Goal: Task Accomplishment & Management: Use online tool/utility

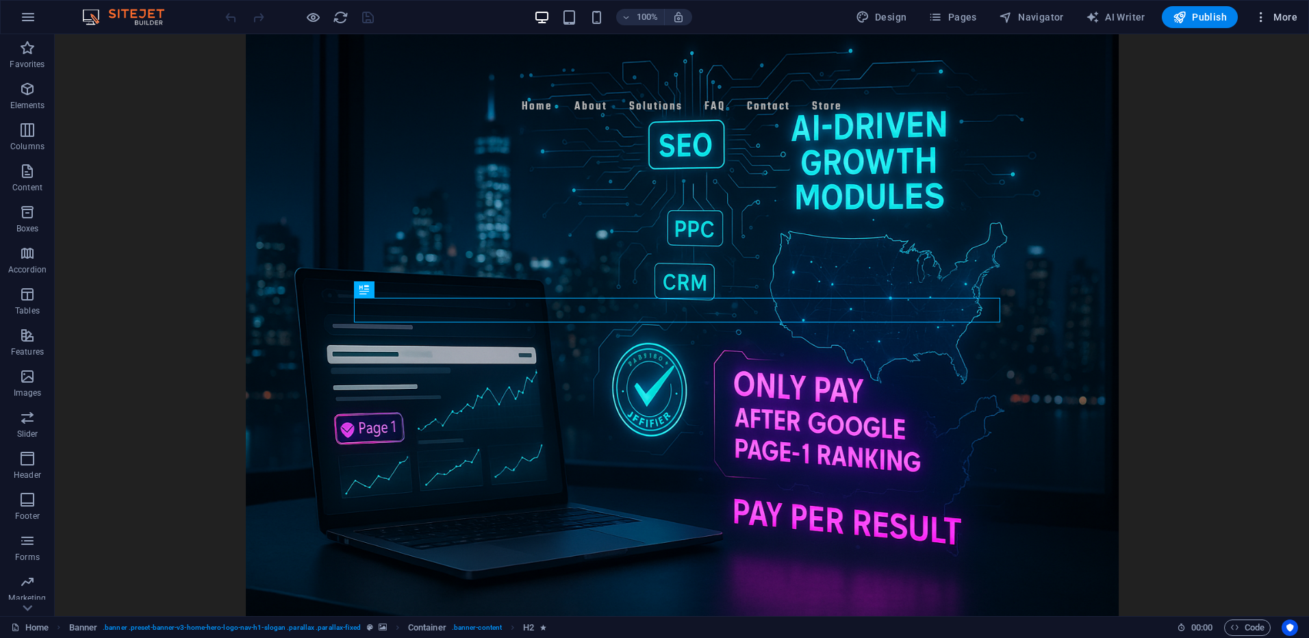
click at [1261, 18] on icon "button" at bounding box center [1261, 17] width 14 height 14
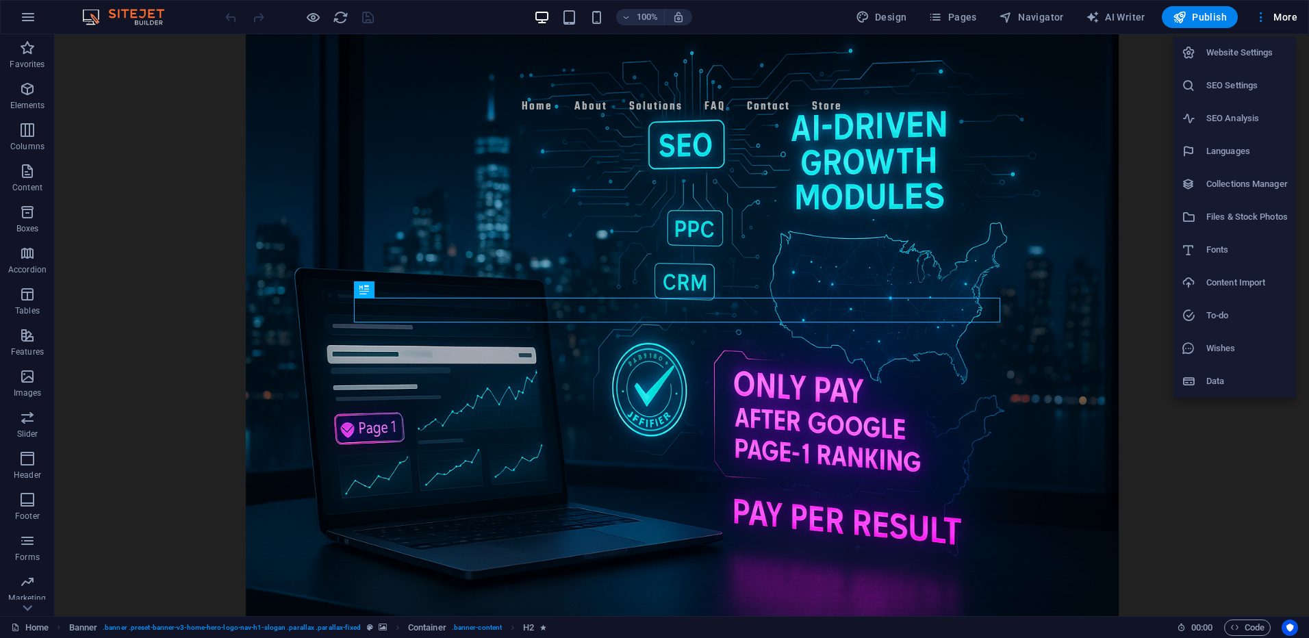
click at [1245, 48] on h6 "Website Settings" at bounding box center [1246, 52] width 81 height 16
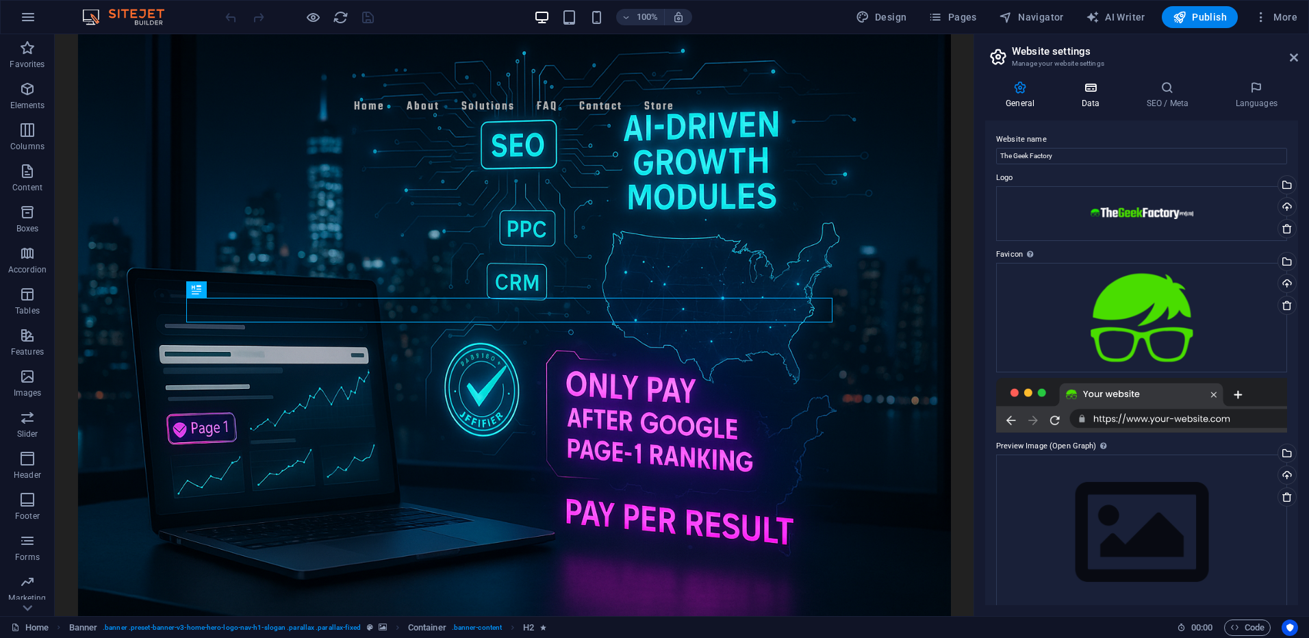
click at [1101, 95] on h4 "Data" at bounding box center [1092, 95] width 65 height 29
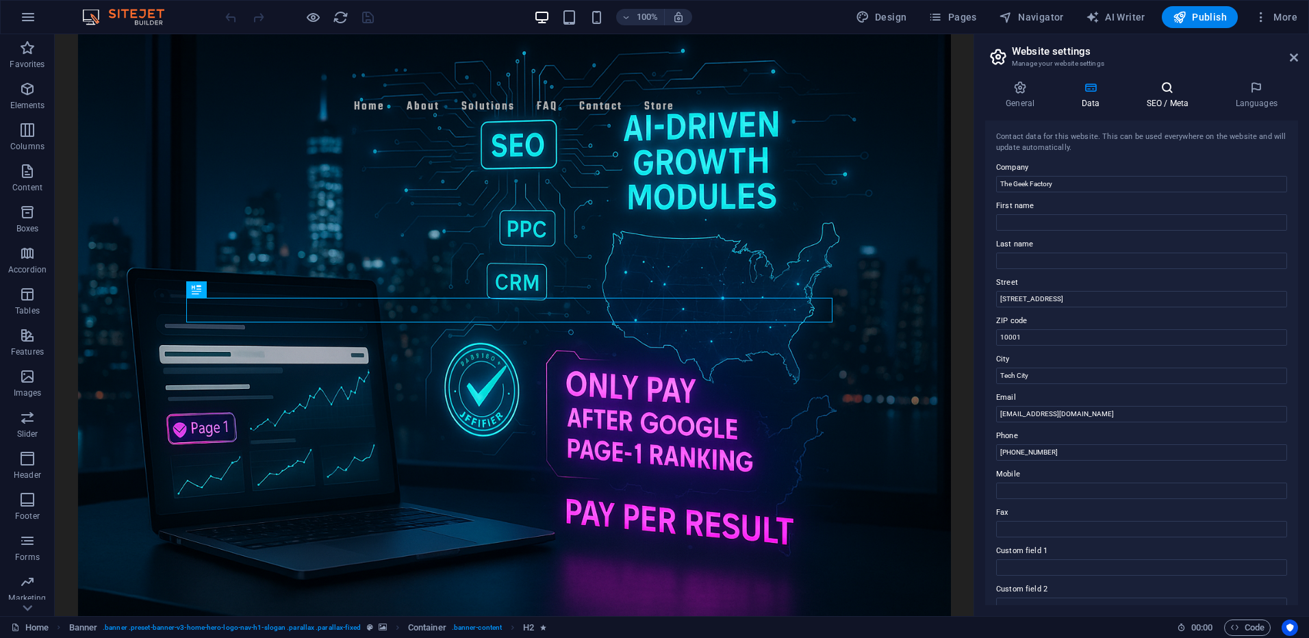
click at [1162, 92] on icon at bounding box center [1166, 88] width 83 height 14
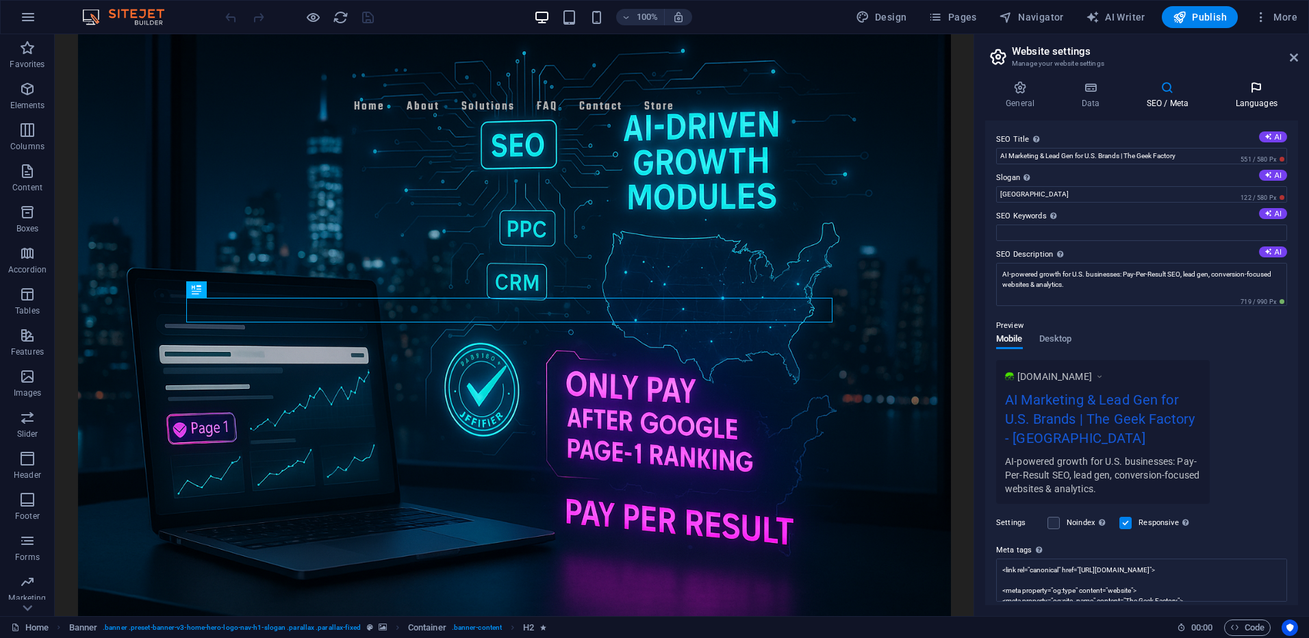
click at [1253, 90] on icon at bounding box center [1255, 88] width 83 height 14
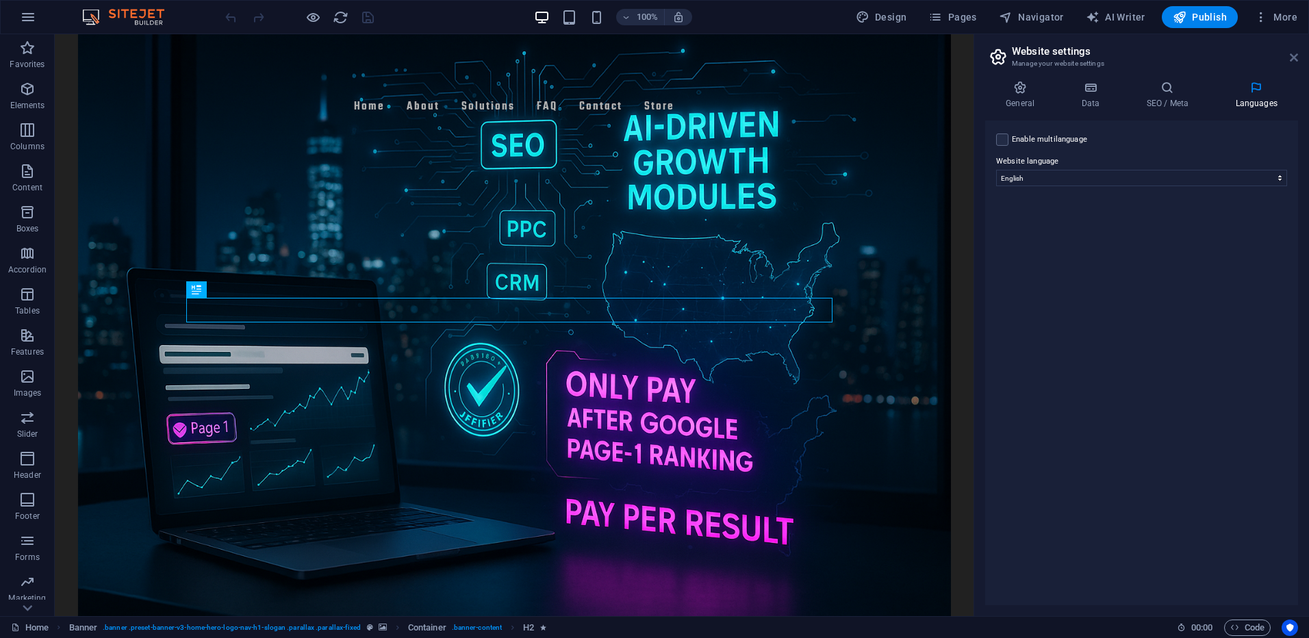
click at [1291, 57] on icon at bounding box center [1293, 57] width 8 height 11
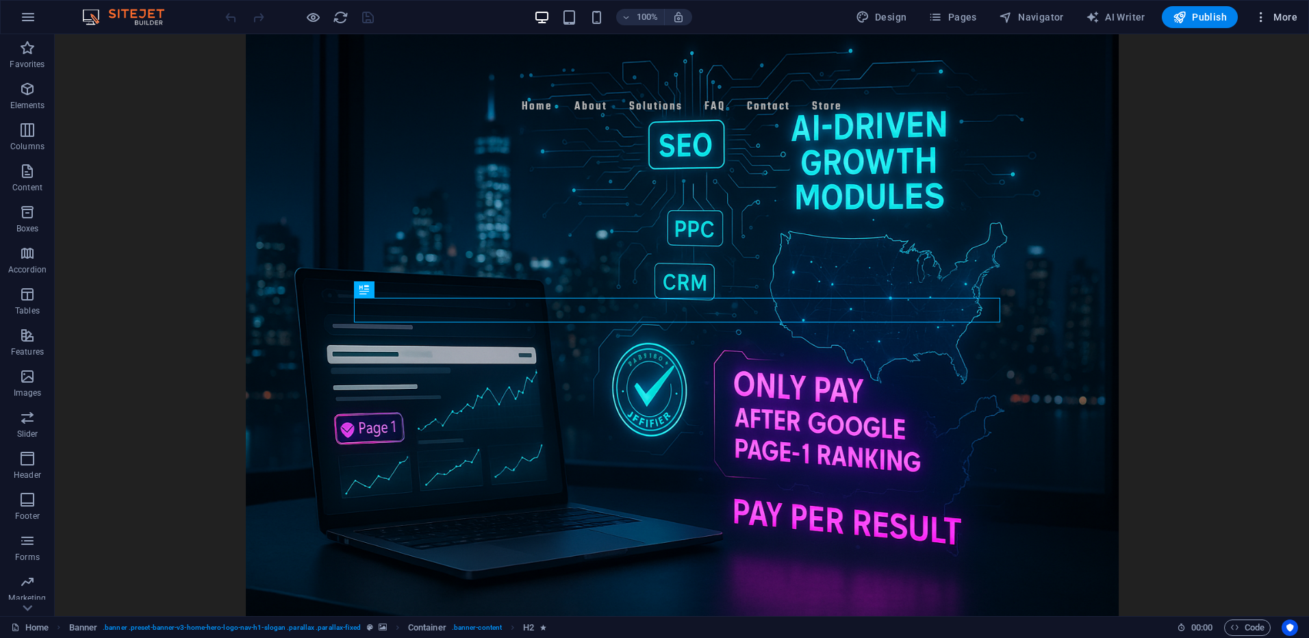
click at [1289, 20] on span "More" at bounding box center [1275, 17] width 43 height 14
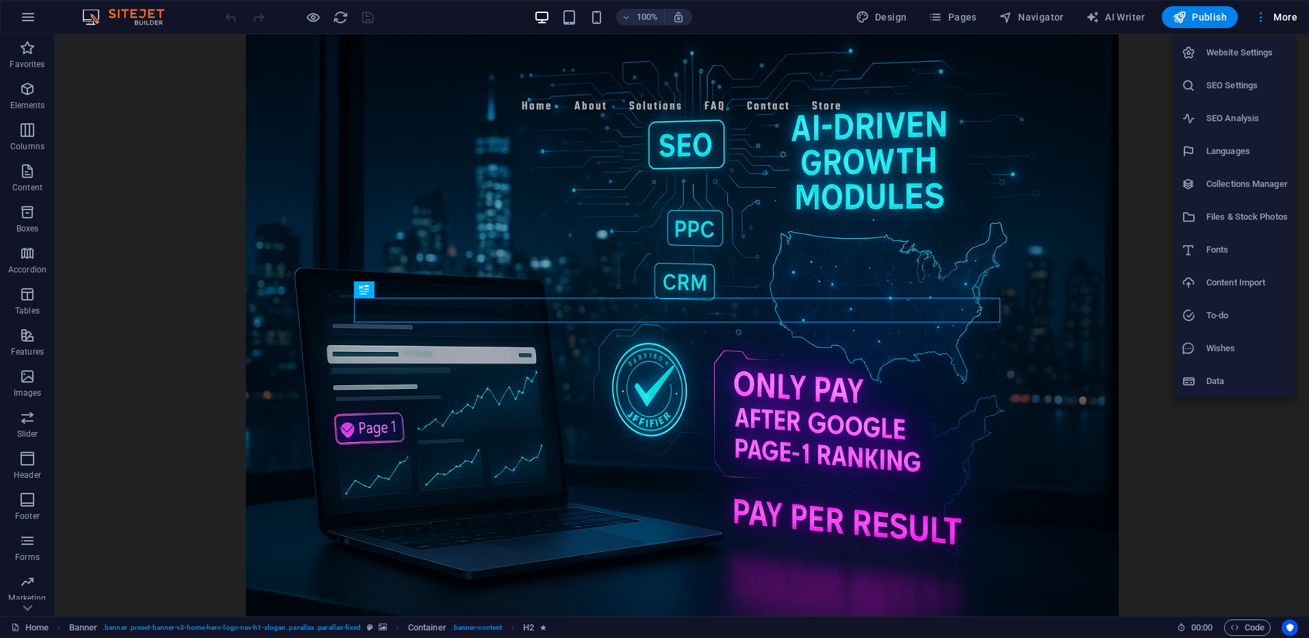
click at [32, 18] on div at bounding box center [654, 319] width 1309 height 638
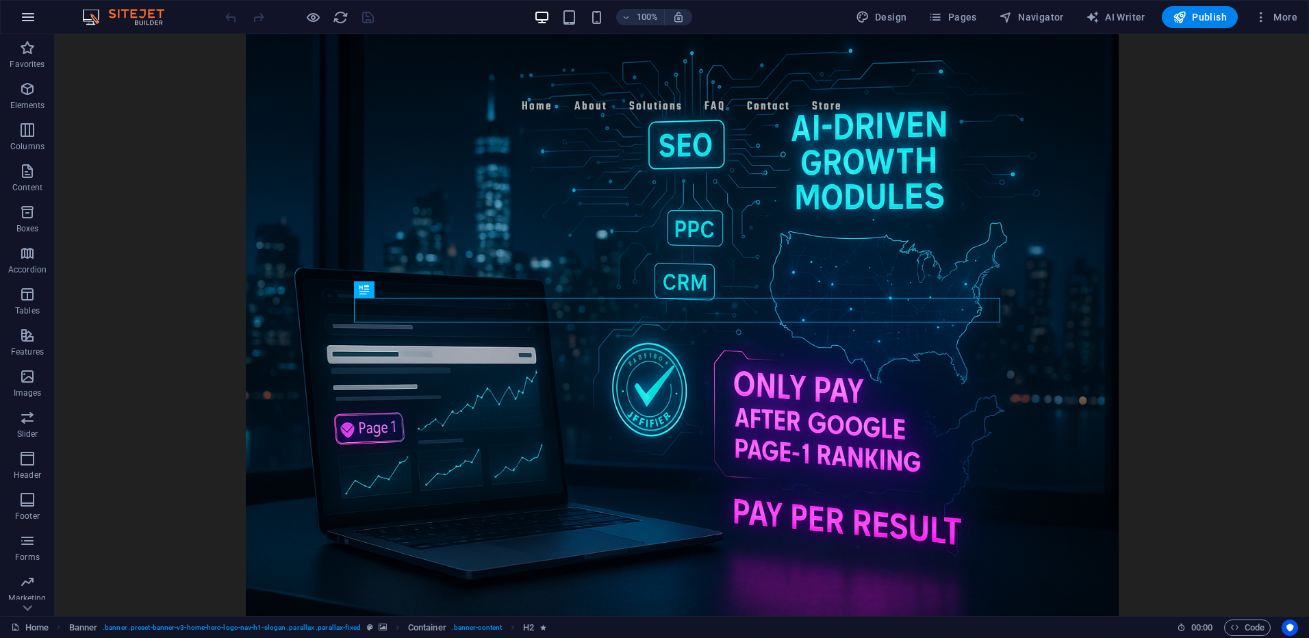
click at [29, 18] on icon "button" at bounding box center [28, 17] width 16 height 16
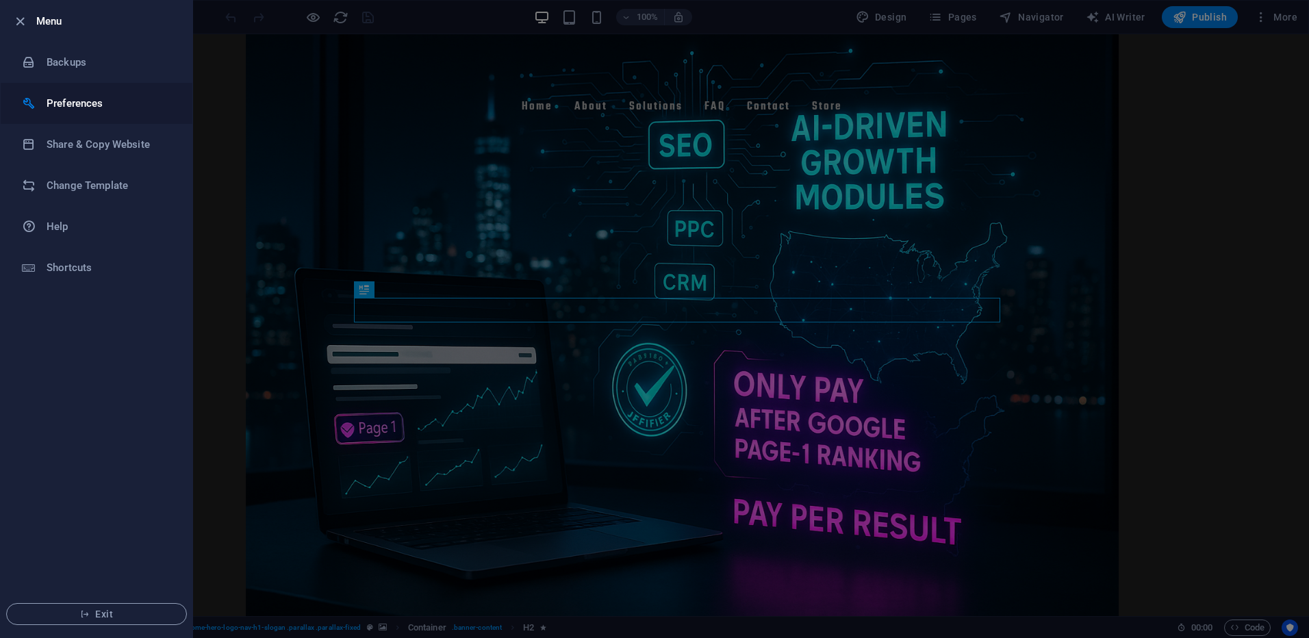
click at [75, 110] on h6 "Preferences" at bounding box center [110, 103] width 127 height 16
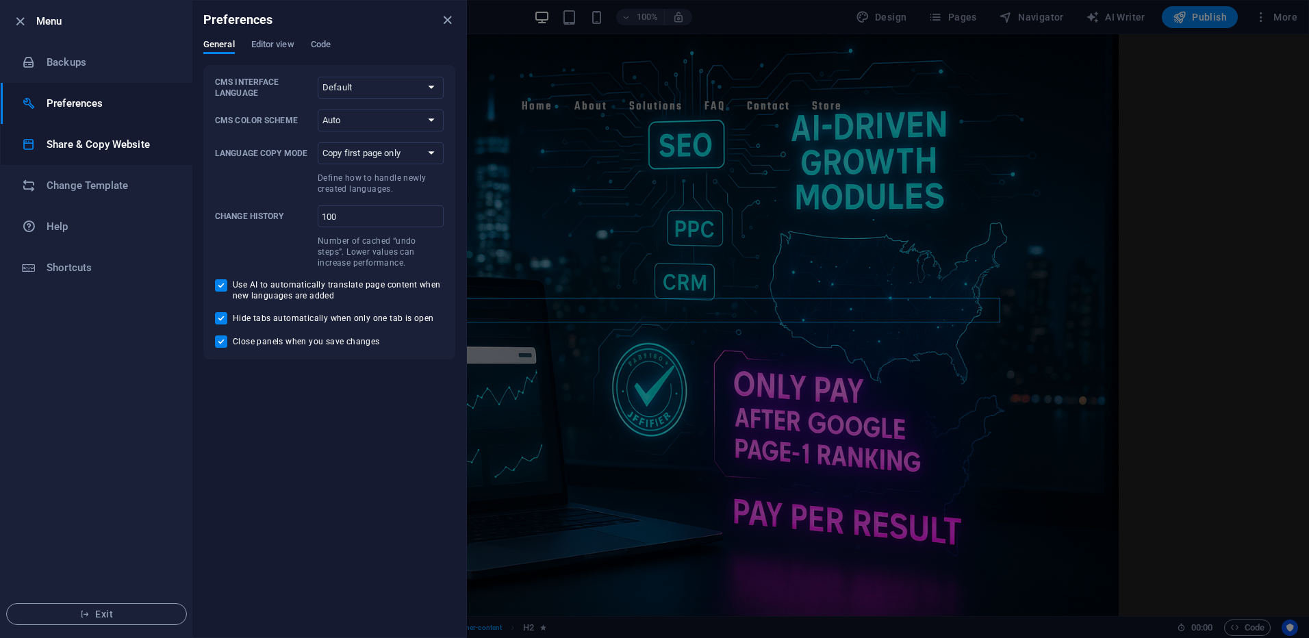
click at [81, 142] on h6 "Share & Copy Website" at bounding box center [110, 144] width 127 height 16
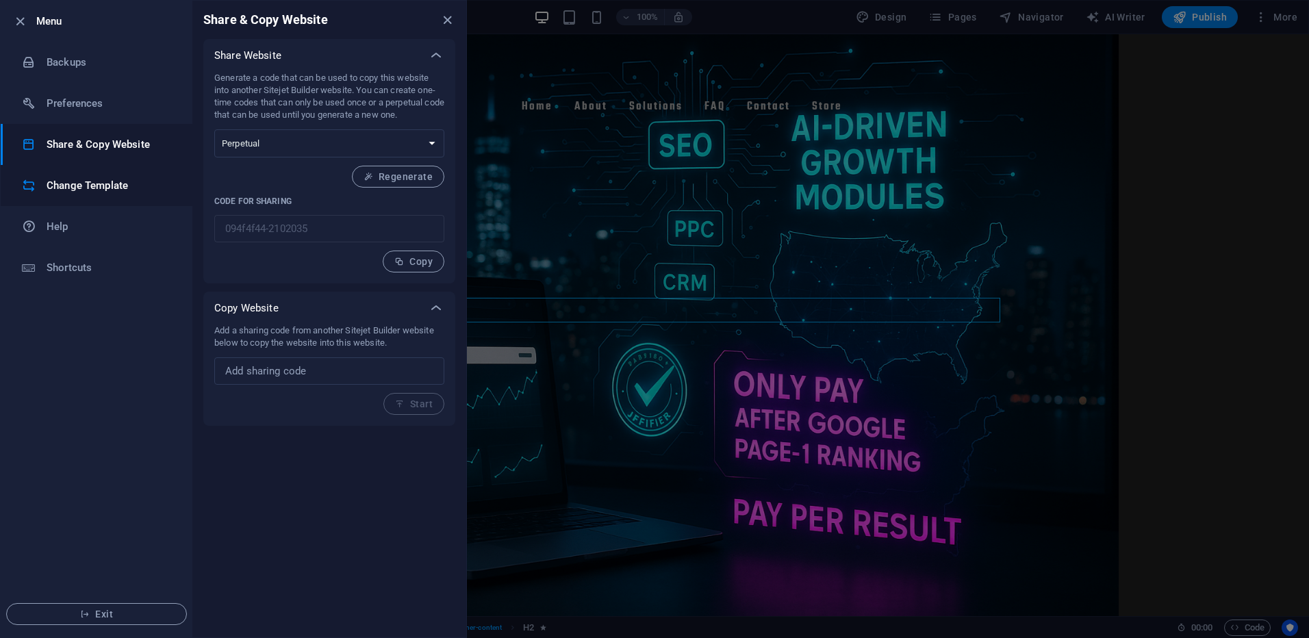
click at [69, 181] on h6 "Change Template" at bounding box center [110, 185] width 127 height 16
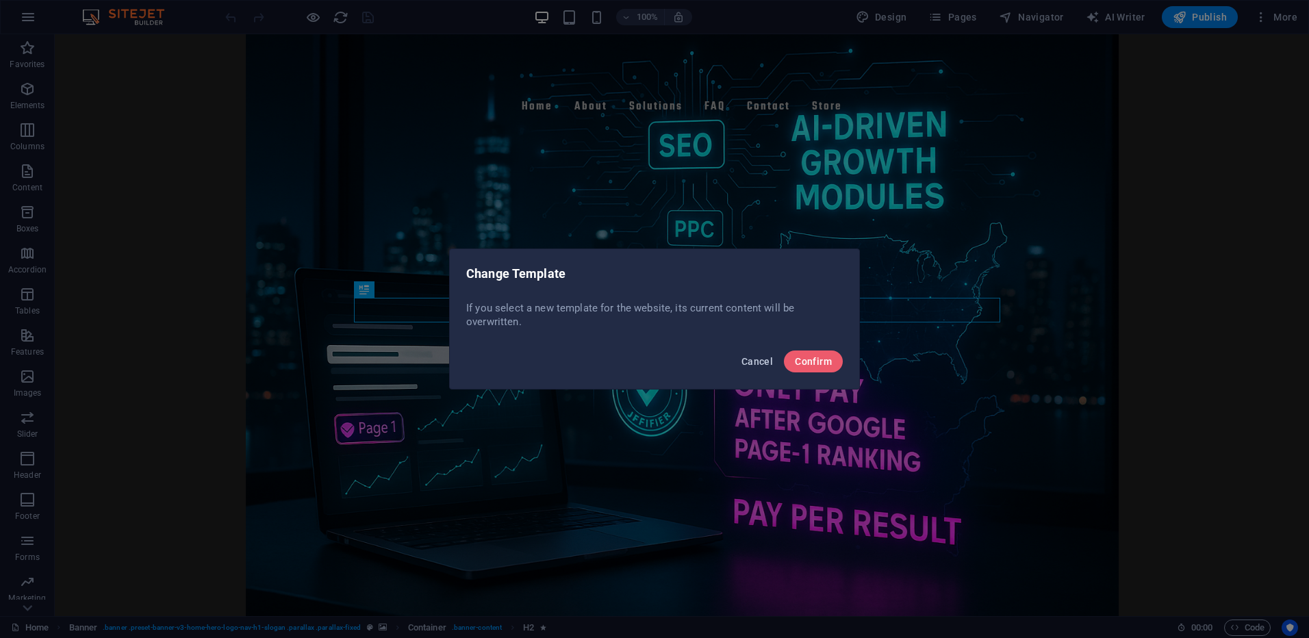
click at [762, 359] on span "Cancel" at bounding box center [756, 361] width 31 height 11
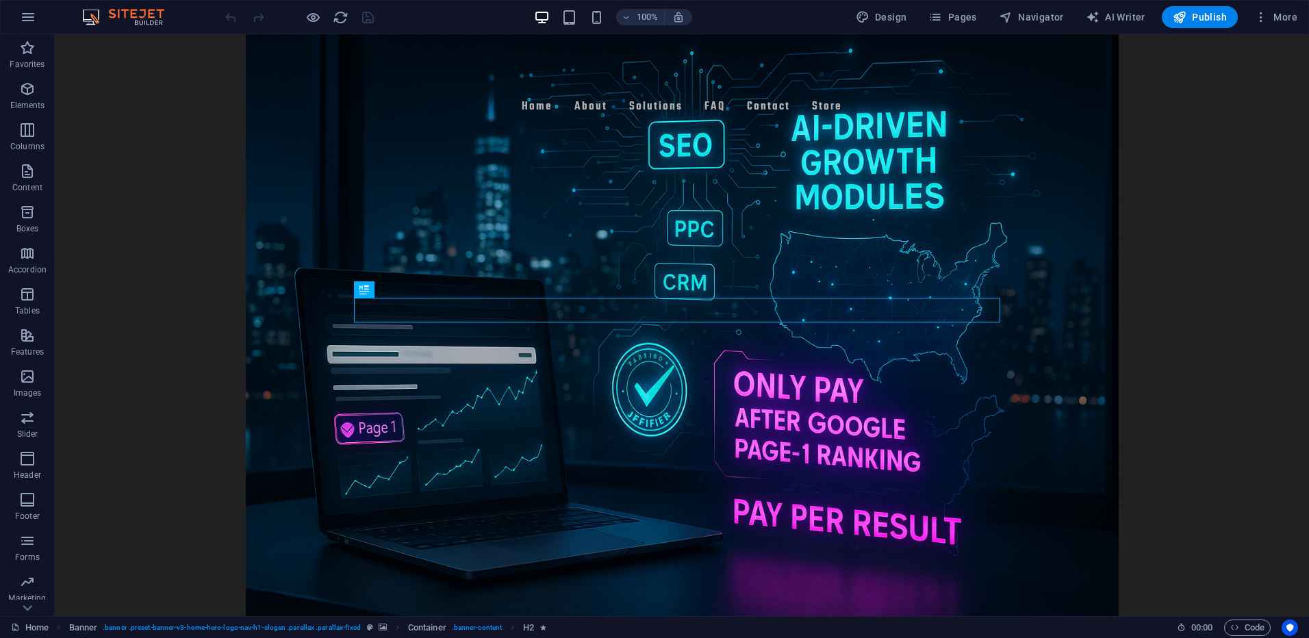
click at [140, 13] on img at bounding box center [130, 17] width 103 height 16
click at [1262, 14] on icon "button" at bounding box center [1261, 17] width 14 height 14
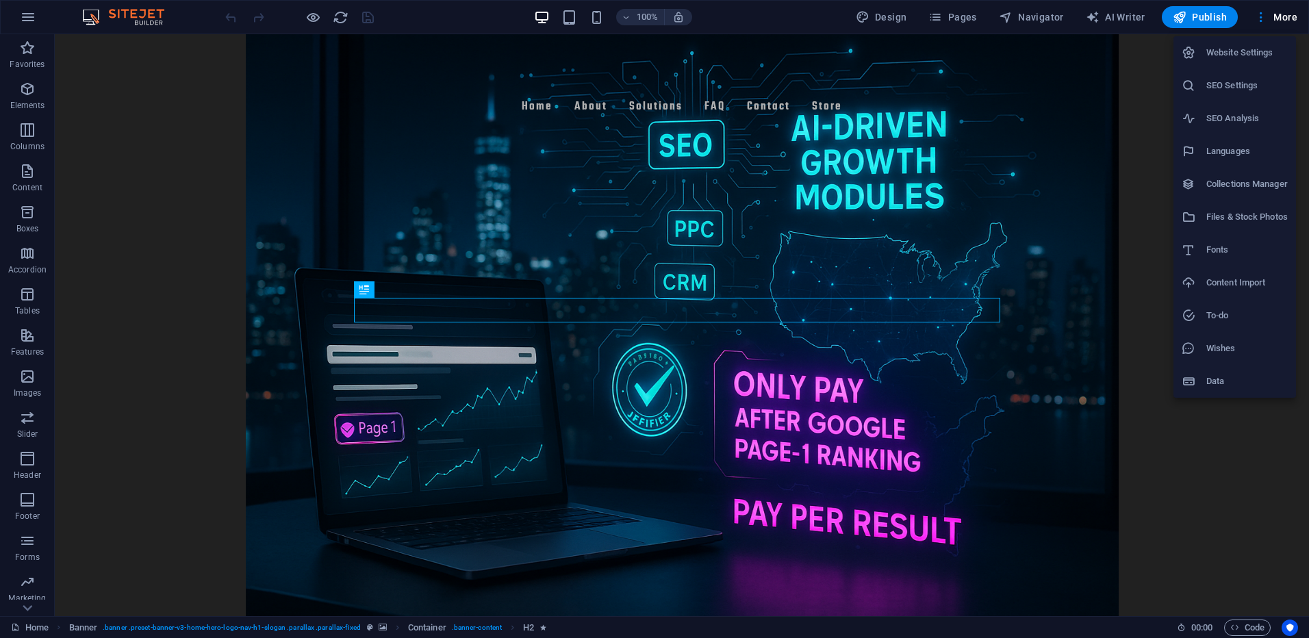
click at [1251, 16] on div at bounding box center [654, 319] width 1309 height 638
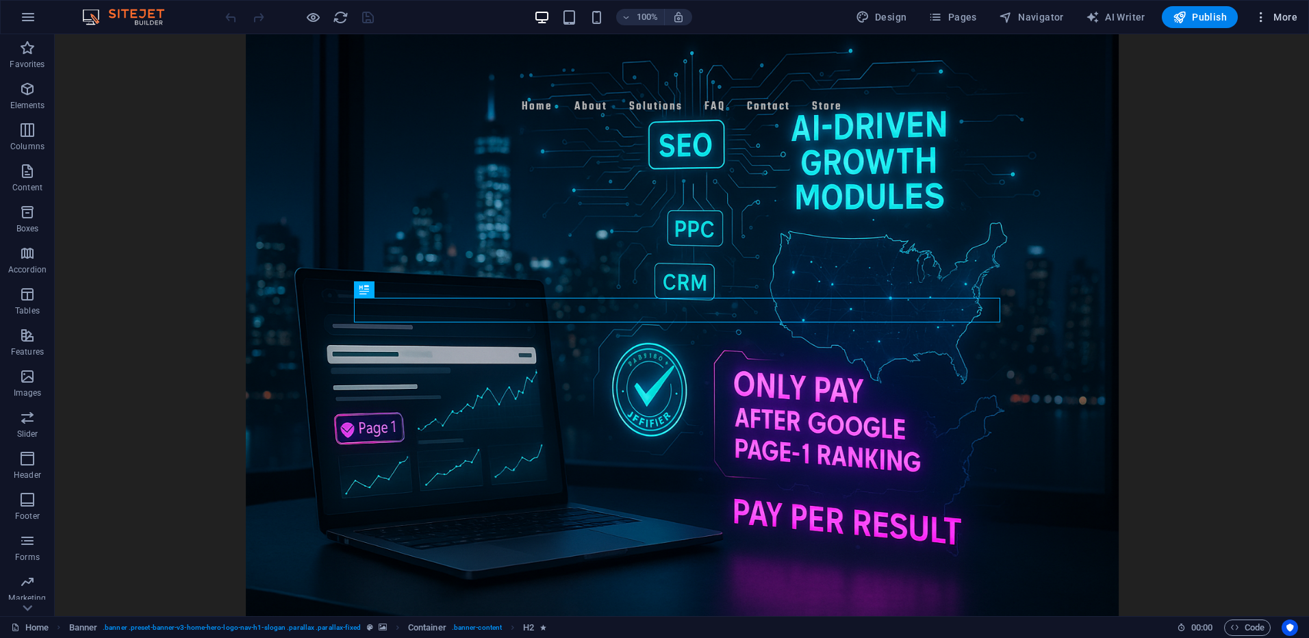
click at [1259, 13] on icon "button" at bounding box center [1261, 17] width 14 height 14
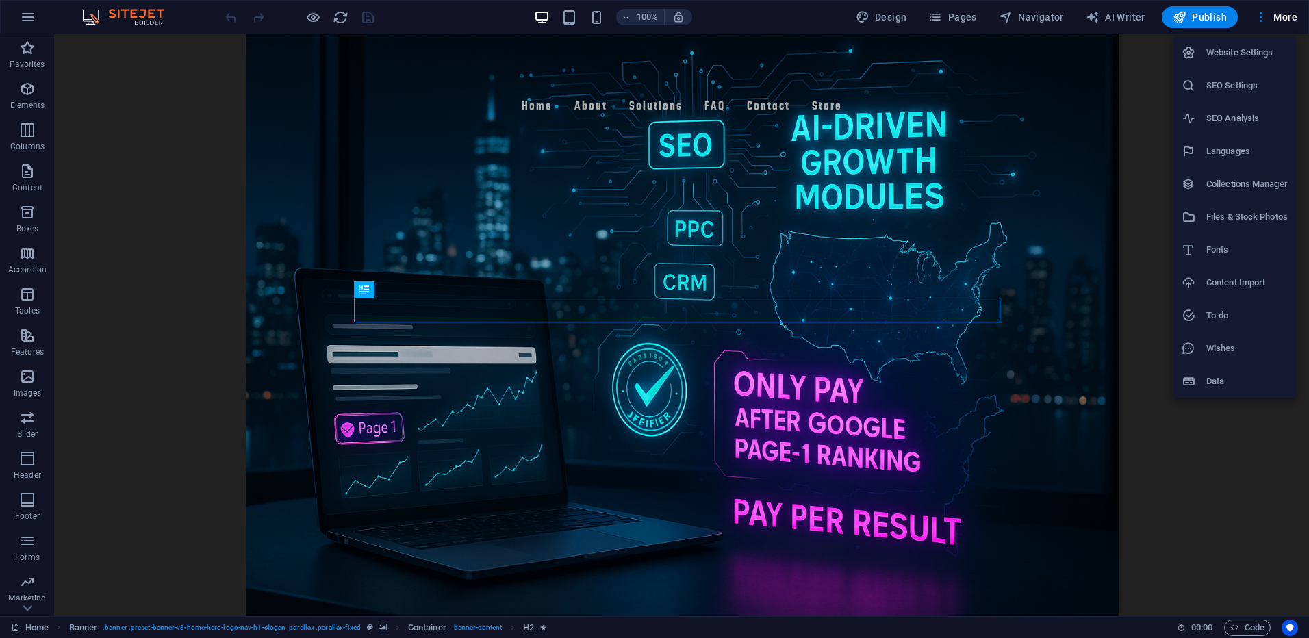
click at [1237, 44] on h6 "Website Settings" at bounding box center [1246, 52] width 81 height 16
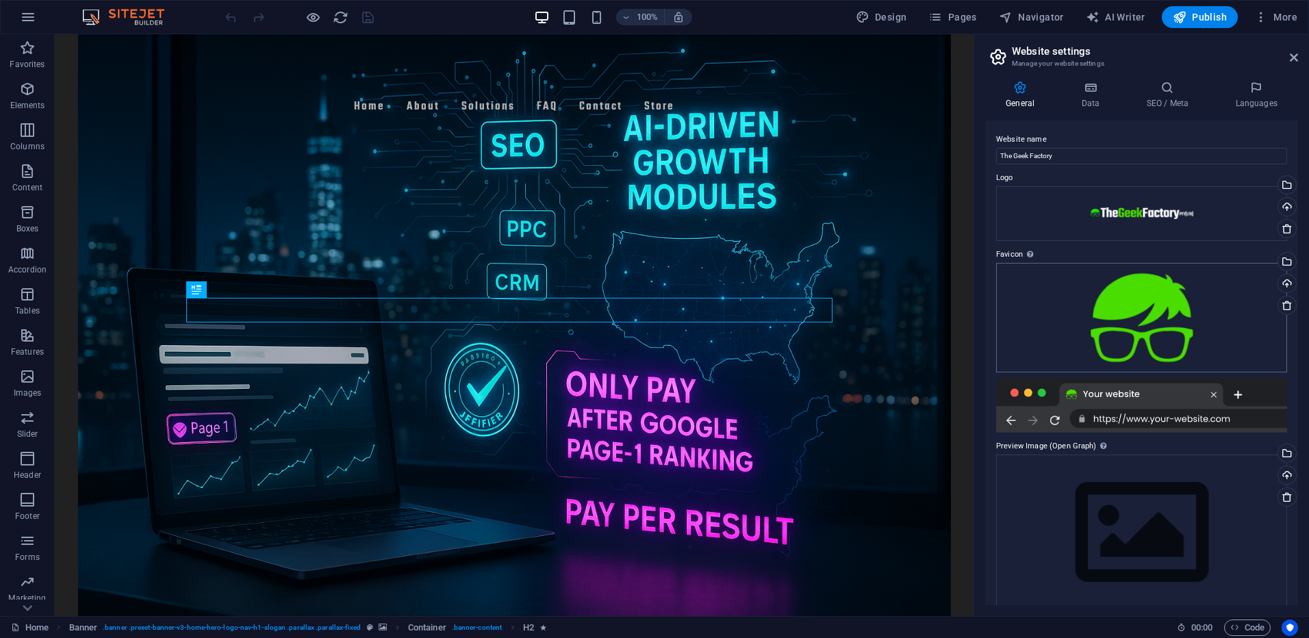
scroll to position [17, 0]
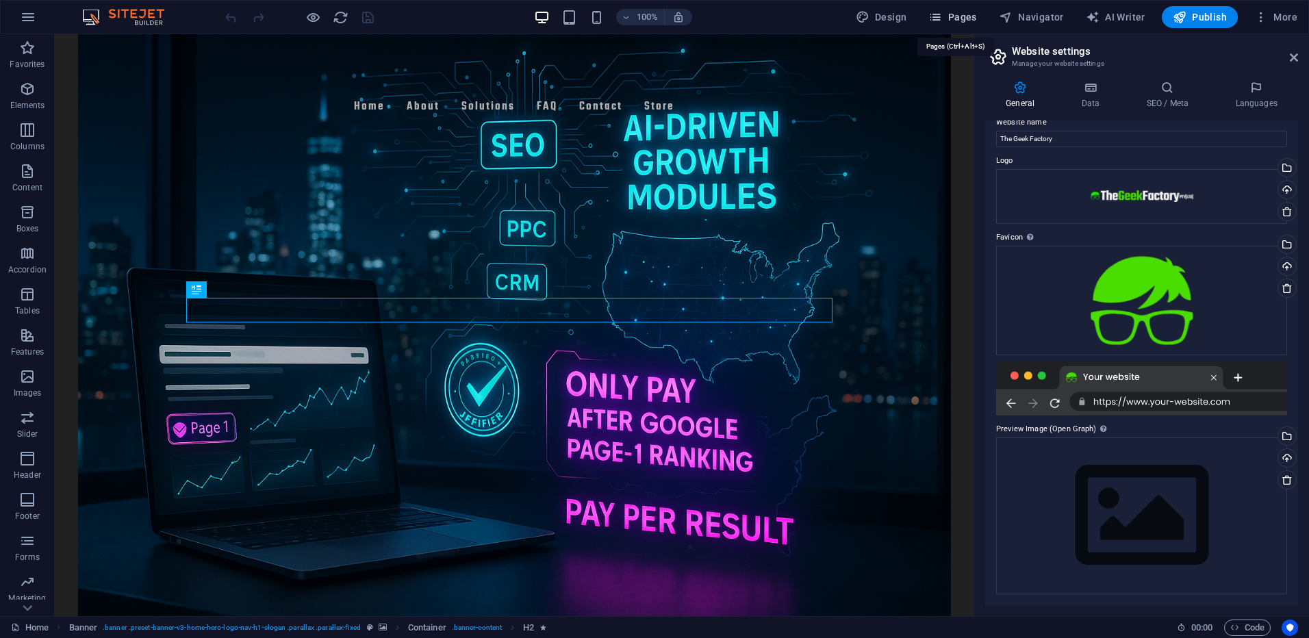
click at [953, 16] on span "Pages" at bounding box center [952, 17] width 48 height 14
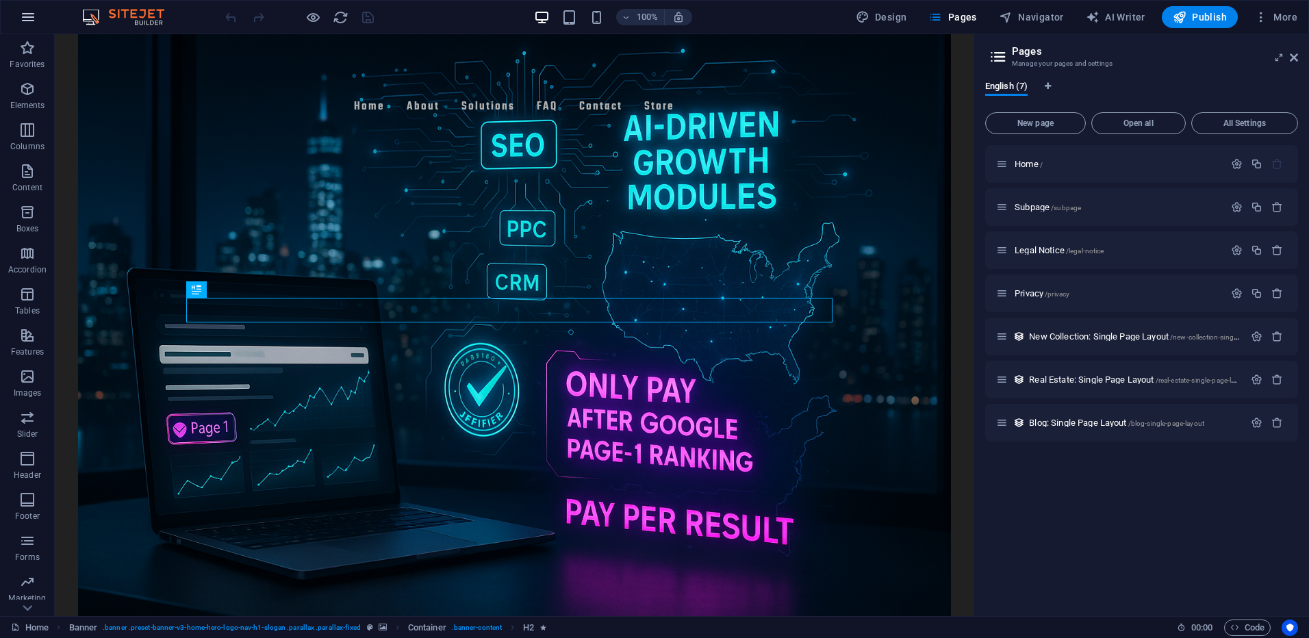
click at [24, 18] on icon "button" at bounding box center [28, 17] width 16 height 16
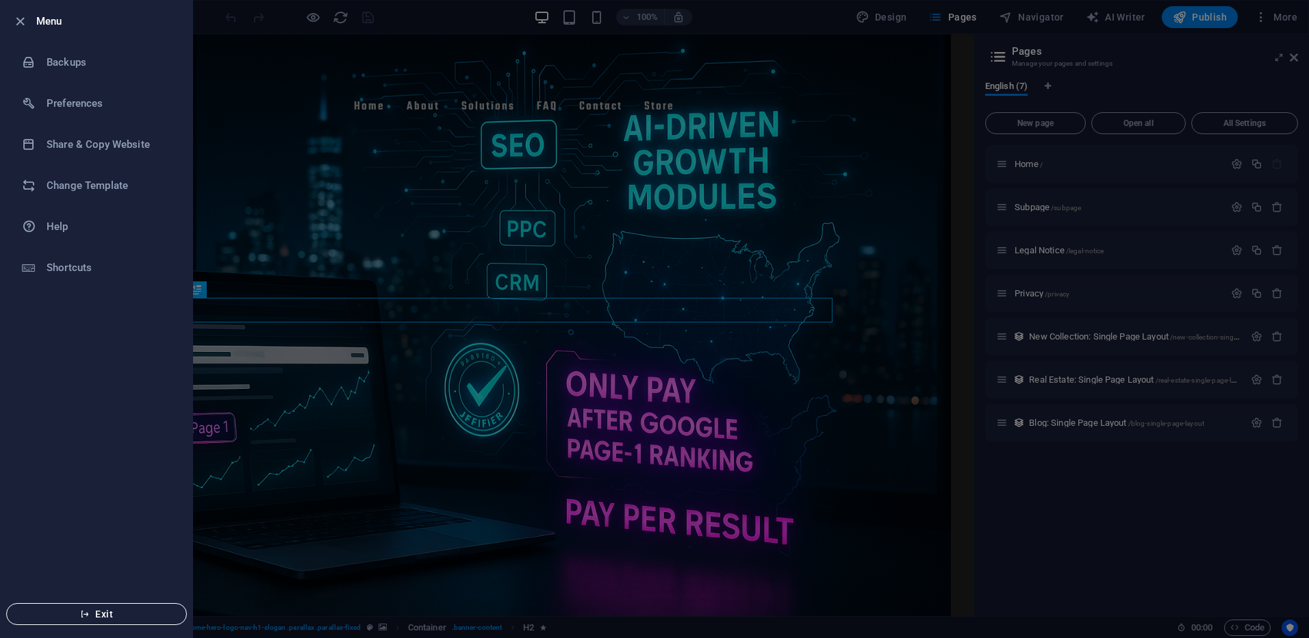
click at [105, 613] on span "Exit" at bounding box center [96, 613] width 157 height 11
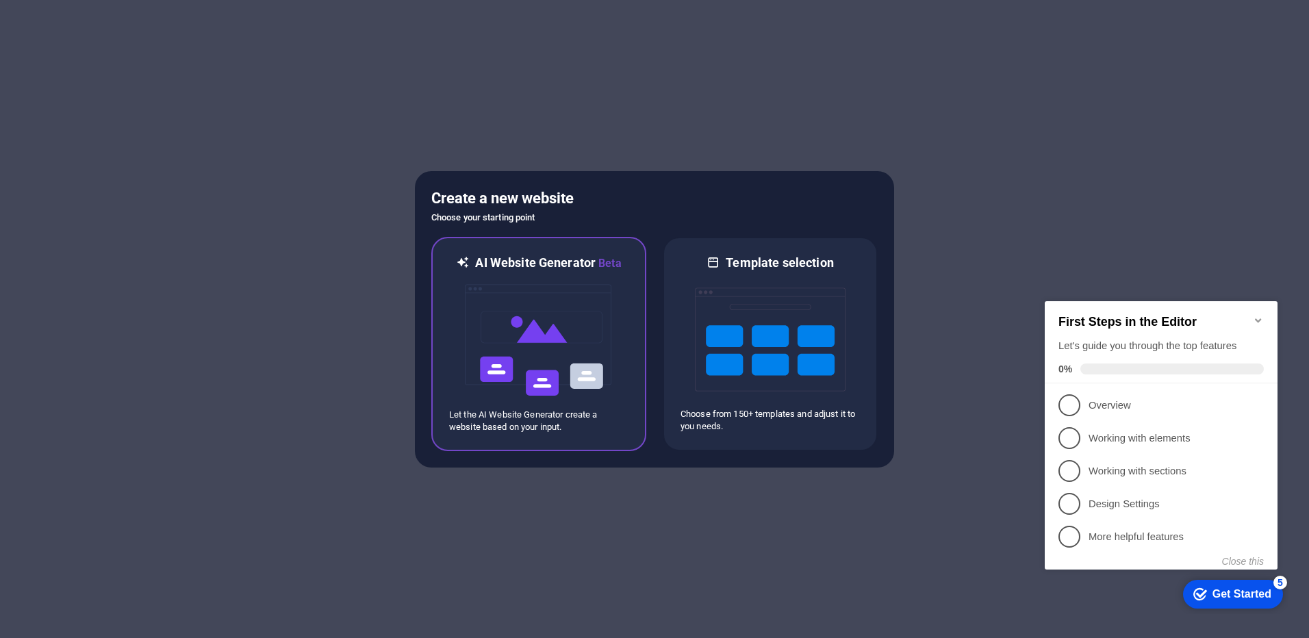
click at [526, 256] on h6 "AI Website Generator Beta" at bounding box center [548, 263] width 146 height 17
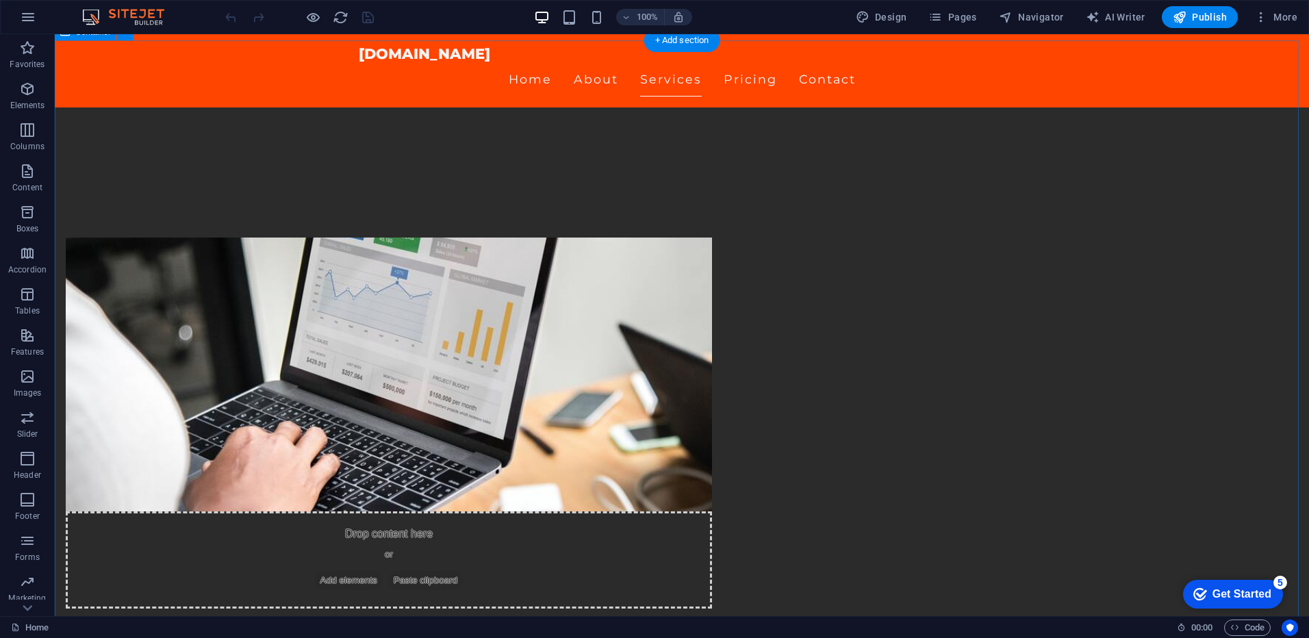
scroll to position [753, 0]
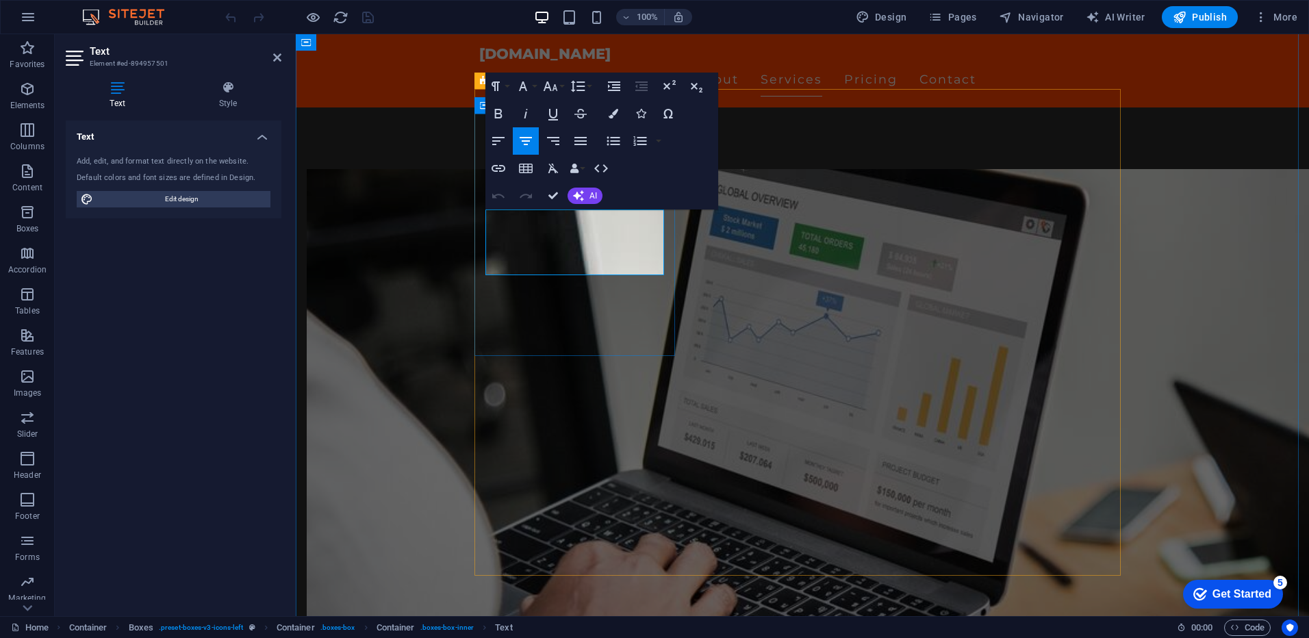
drag, startPoint x: 620, startPoint y: 218, endPoint x: 543, endPoint y: 235, distance: 79.4
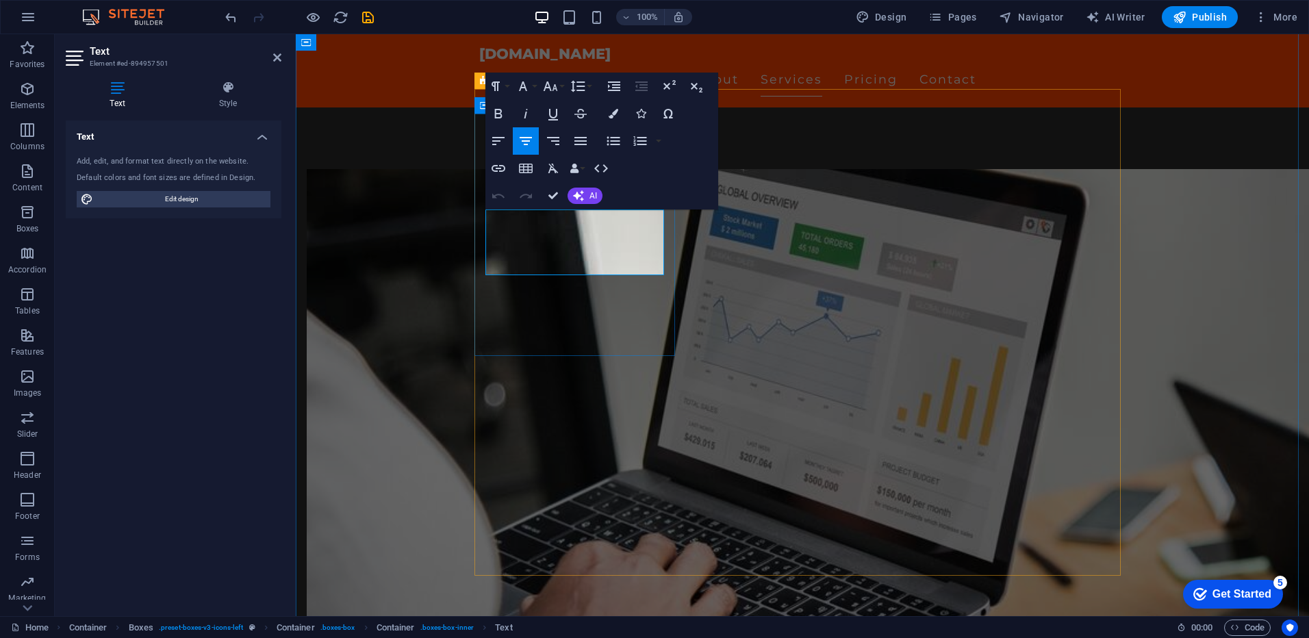
drag, startPoint x: 598, startPoint y: 263, endPoint x: 608, endPoint y: 263, distance: 9.6
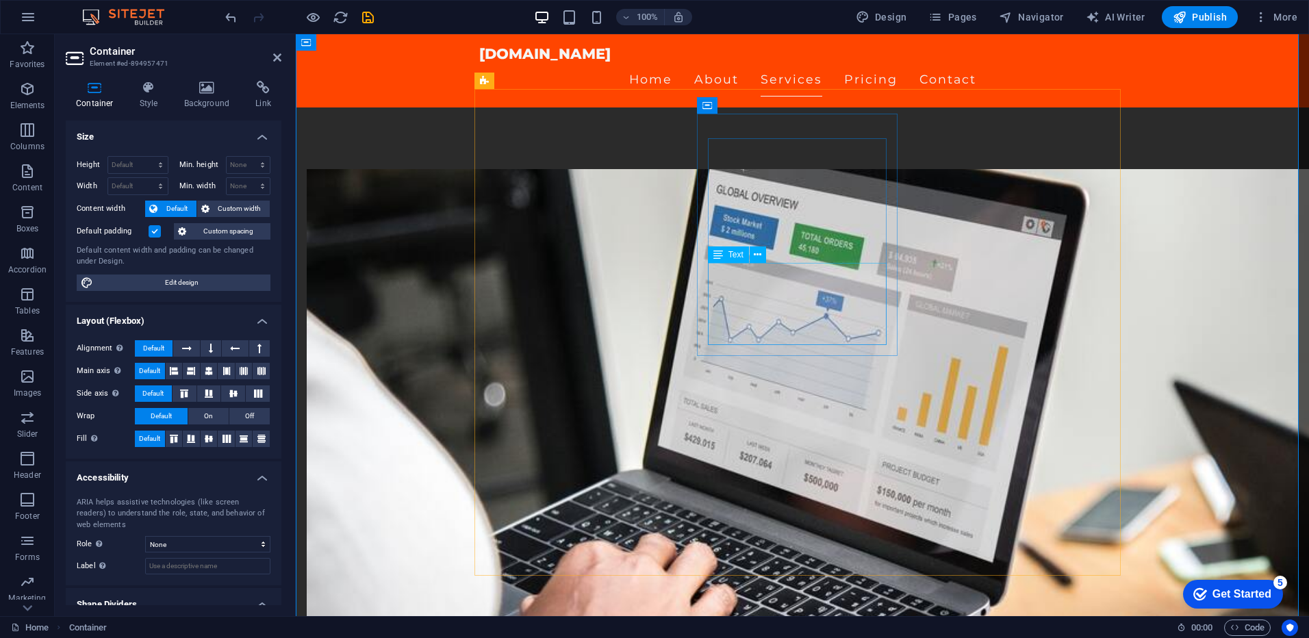
click at [1202, 16] on span "Publish" at bounding box center [1199, 17] width 54 height 14
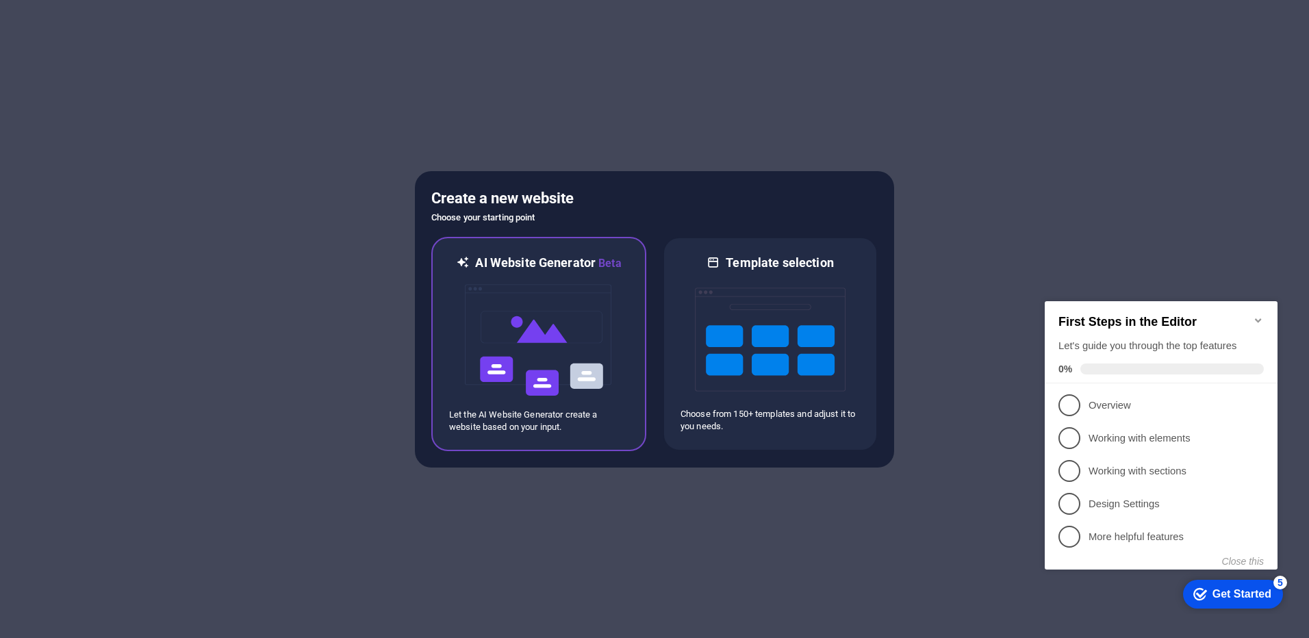
click at [555, 333] on img at bounding box center [538, 340] width 151 height 137
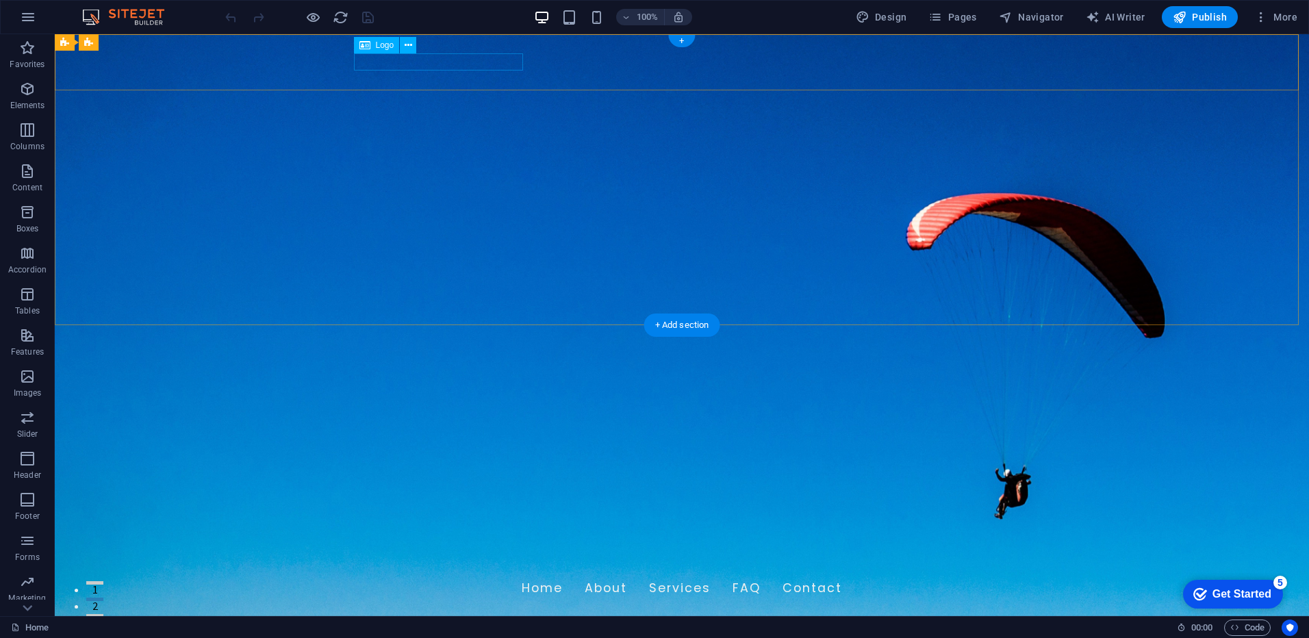
click at [480, 554] on div "[DOMAIN_NAME]" at bounding box center [682, 562] width 646 height 17
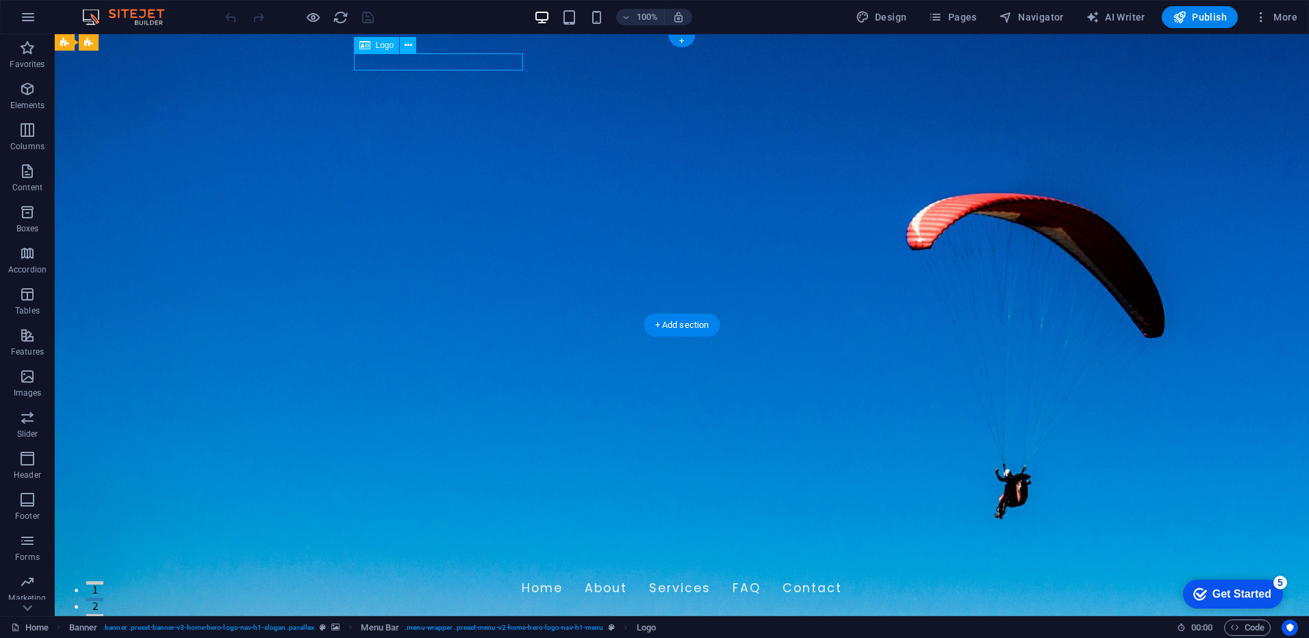
click at [480, 554] on div "[DOMAIN_NAME]" at bounding box center [682, 562] width 646 height 17
select select "px"
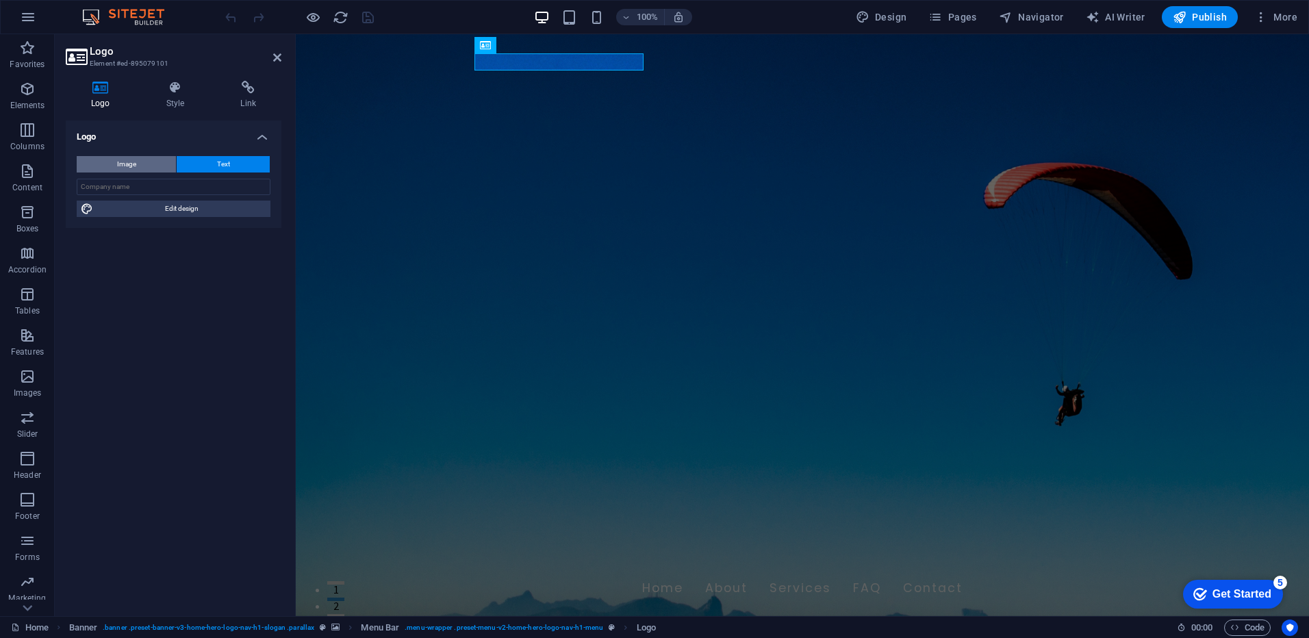
click at [127, 165] on span "Image" at bounding box center [126, 164] width 19 height 16
select select "DISABLED_OPTION_VALUE"
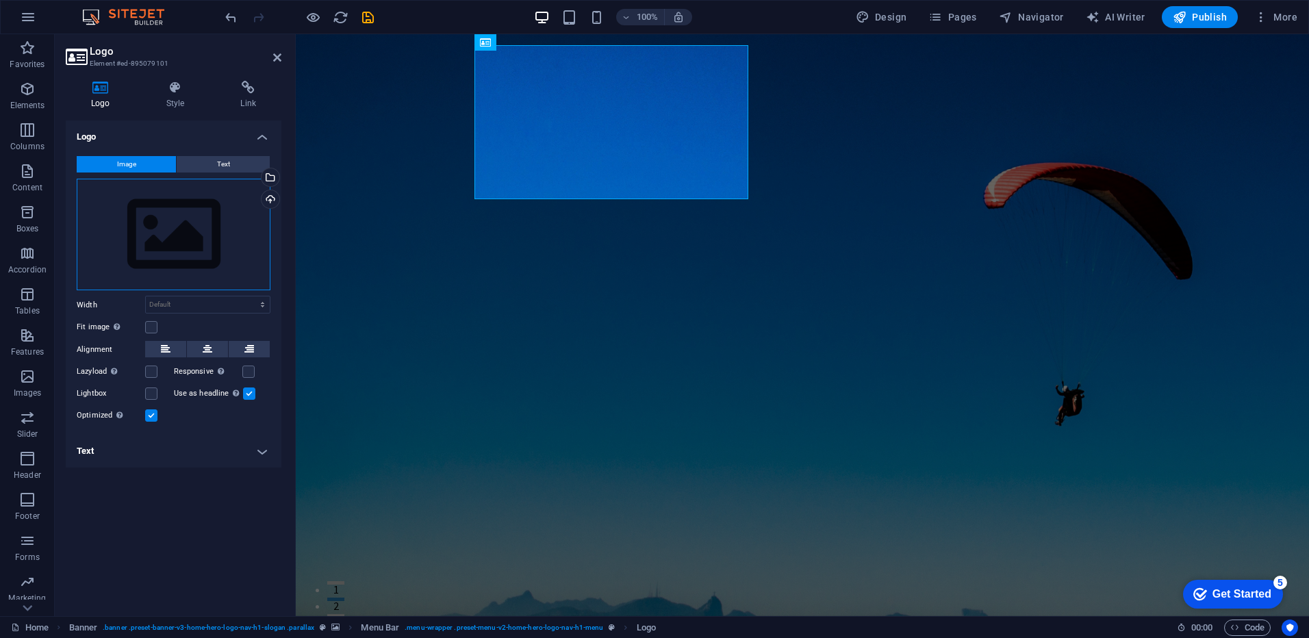
click at [194, 205] on div "Drag files here, click to choose files or select files from Files or our free s…" at bounding box center [174, 235] width 194 height 112
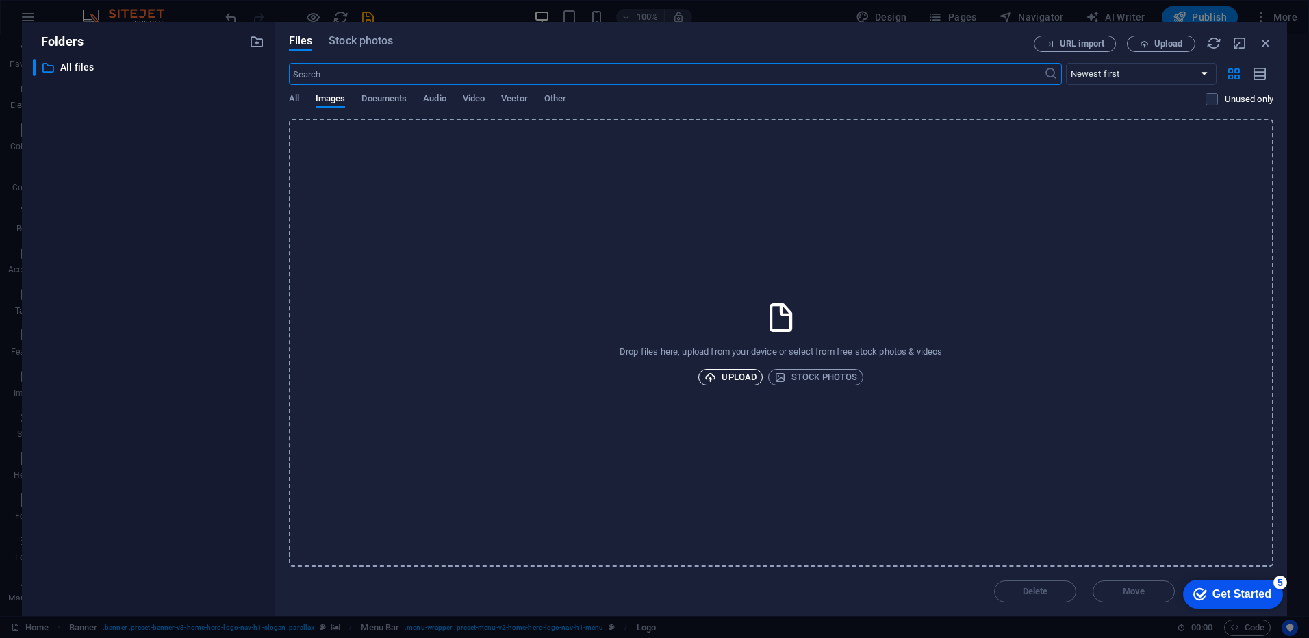
click at [740, 375] on span "Upload" at bounding box center [730, 377] width 52 height 16
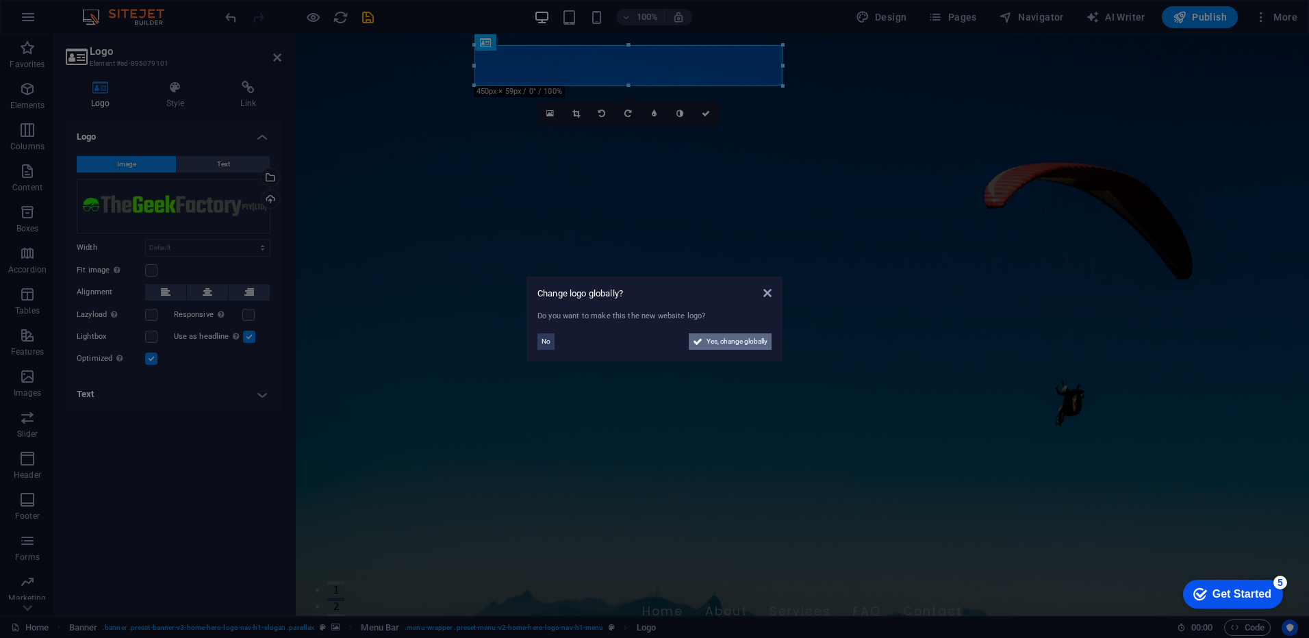
click at [704, 338] on button "Yes, change globally" at bounding box center [730, 341] width 83 height 16
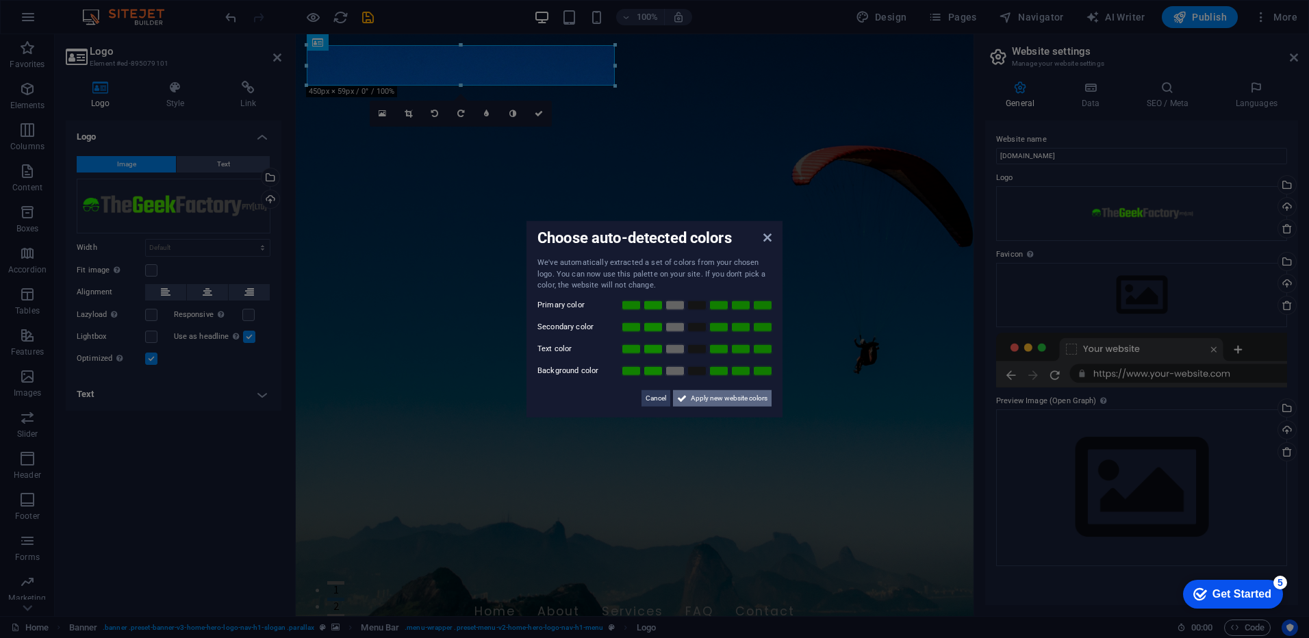
click at [740, 402] on span "Apply new website colors" at bounding box center [729, 397] width 77 height 16
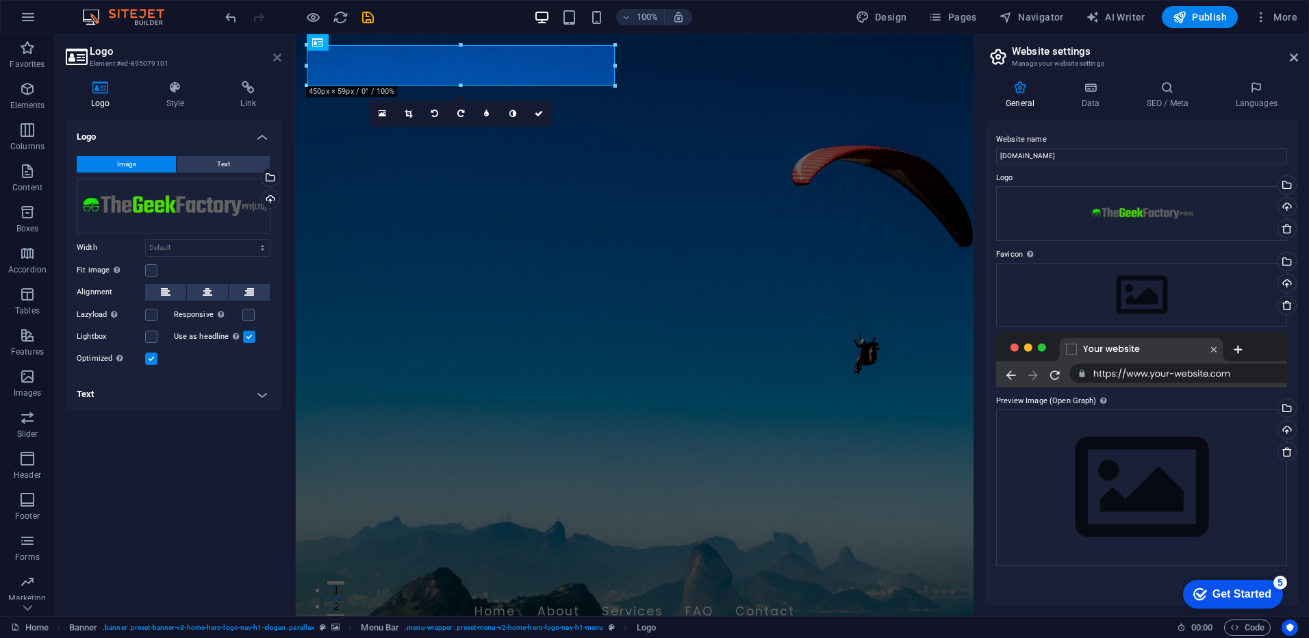
click at [277, 57] on icon at bounding box center [277, 57] width 8 height 11
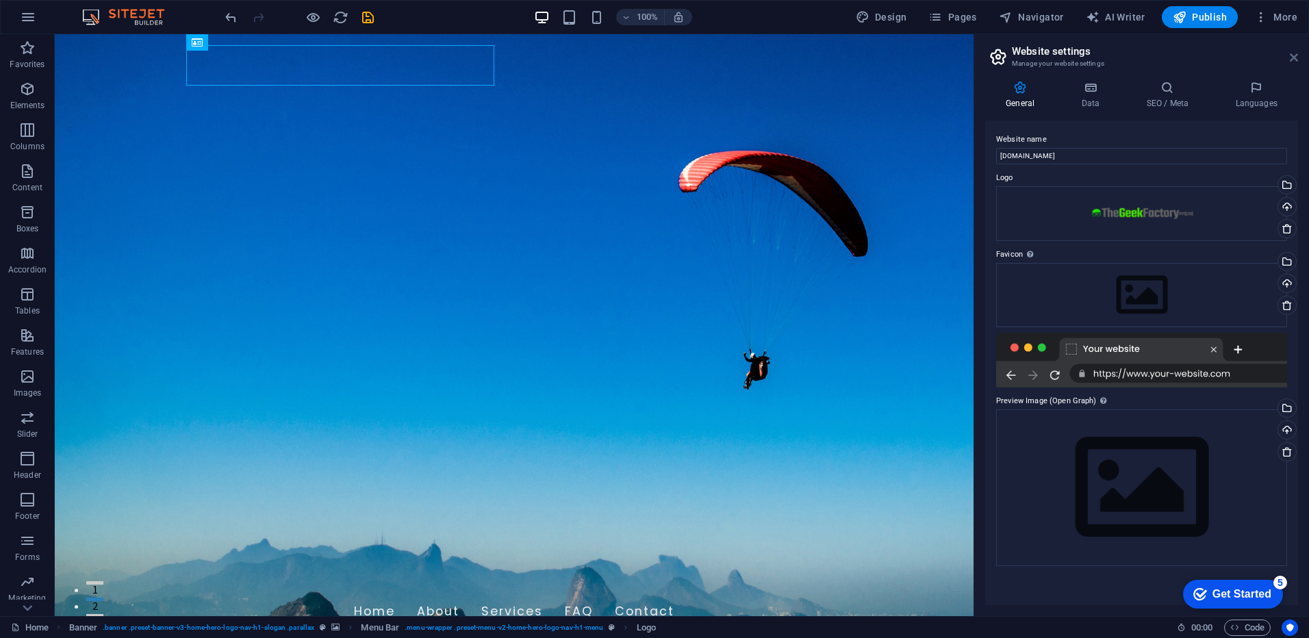
click at [1294, 59] on icon at bounding box center [1293, 57] width 8 height 11
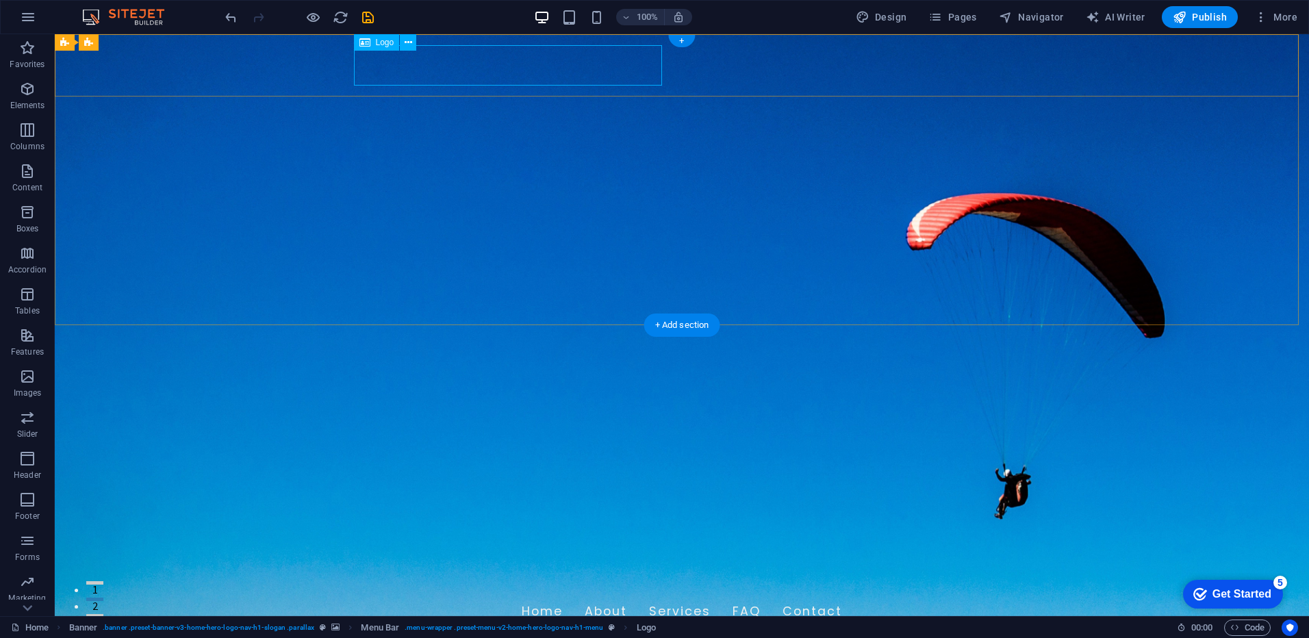
click at [594, 554] on div at bounding box center [682, 574] width 646 height 40
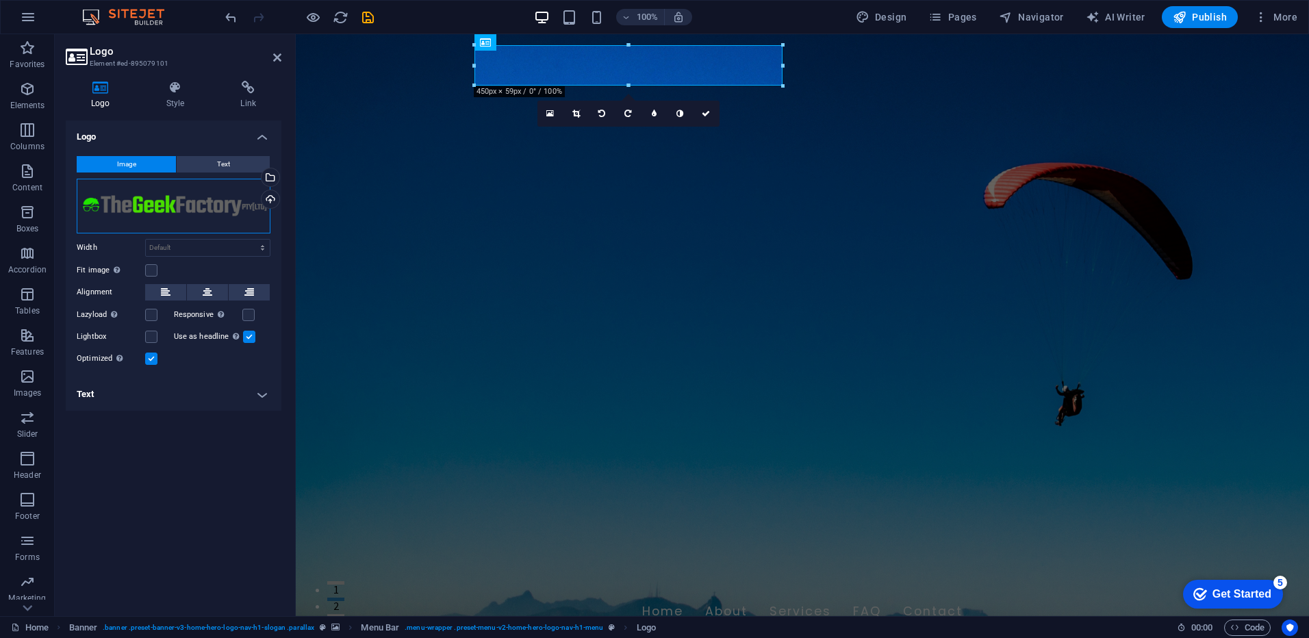
click at [194, 204] on div "Drag files here, click to choose files or select files from Files or our free s…" at bounding box center [174, 206] width 194 height 55
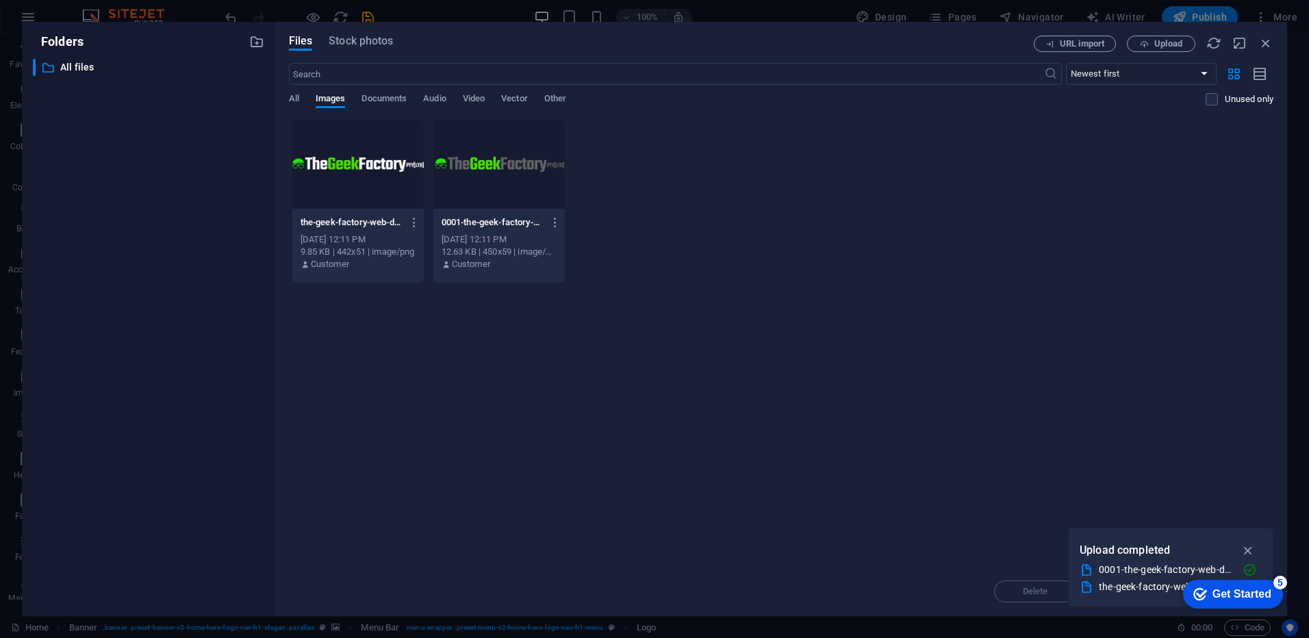
click at [344, 163] on div at bounding box center [357, 164] width 131 height 89
click at [1247, 548] on icon "button" at bounding box center [1248, 550] width 16 height 15
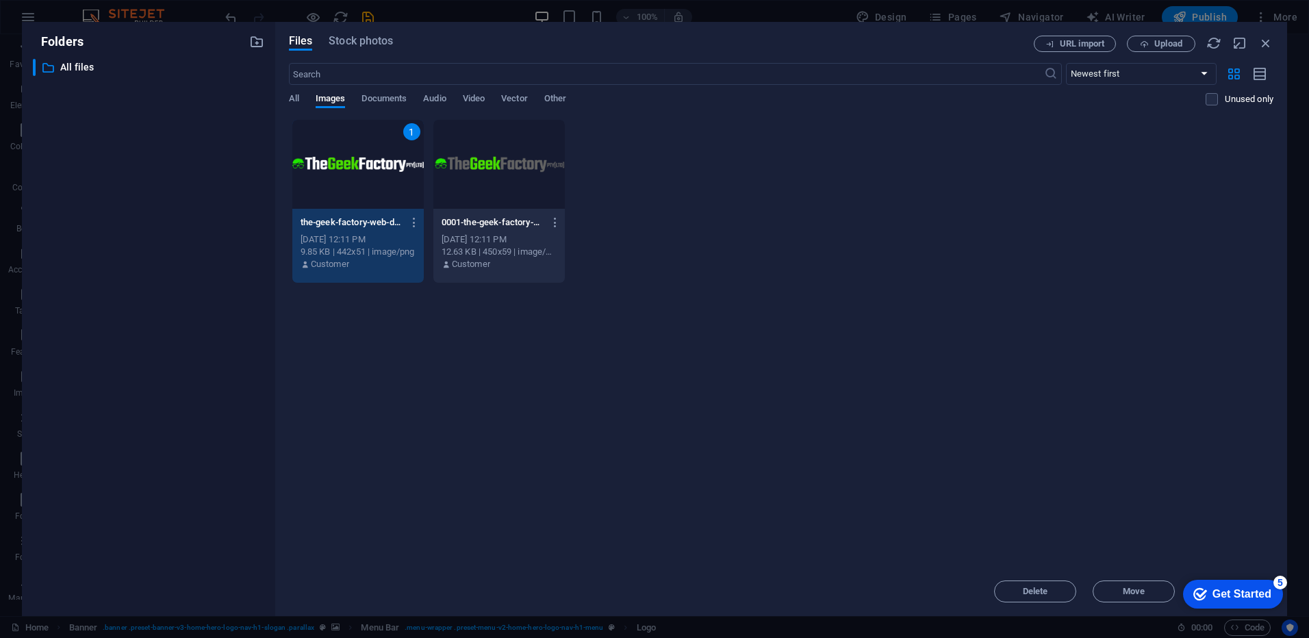
click at [1272, 593] on div "checkmark Get Started 5" at bounding box center [1233, 594] width 100 height 29
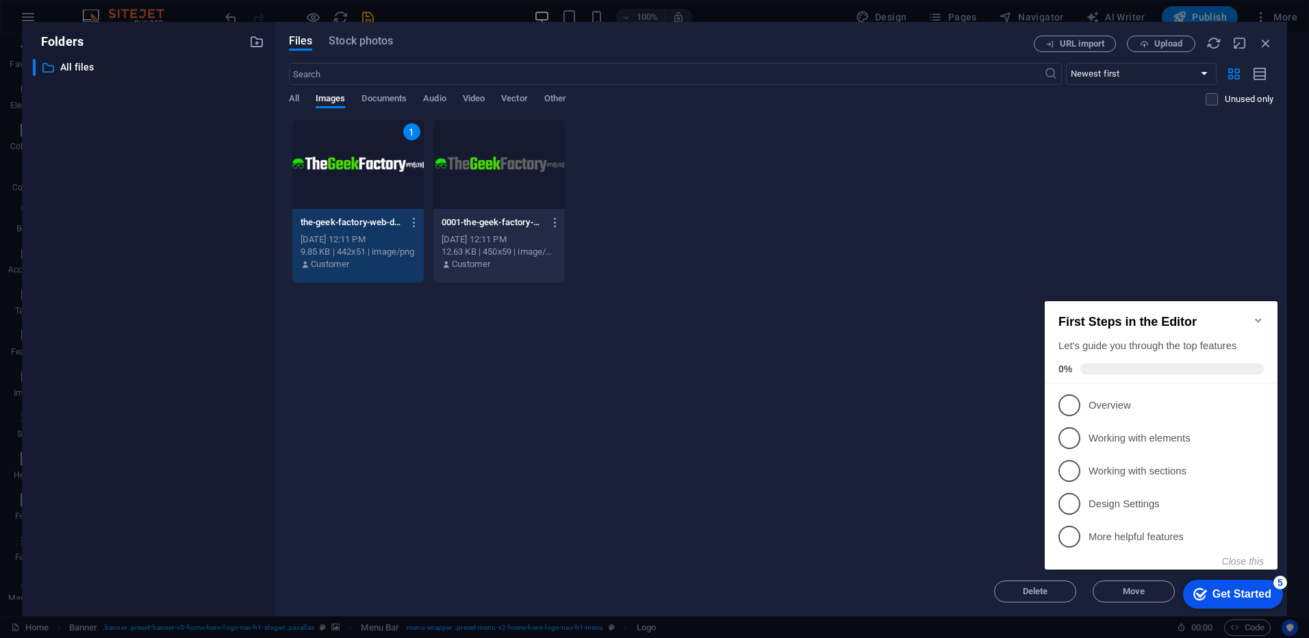
click div "checkmark Get Started 5 First Steps in the Editor Let's guide you through the t…"
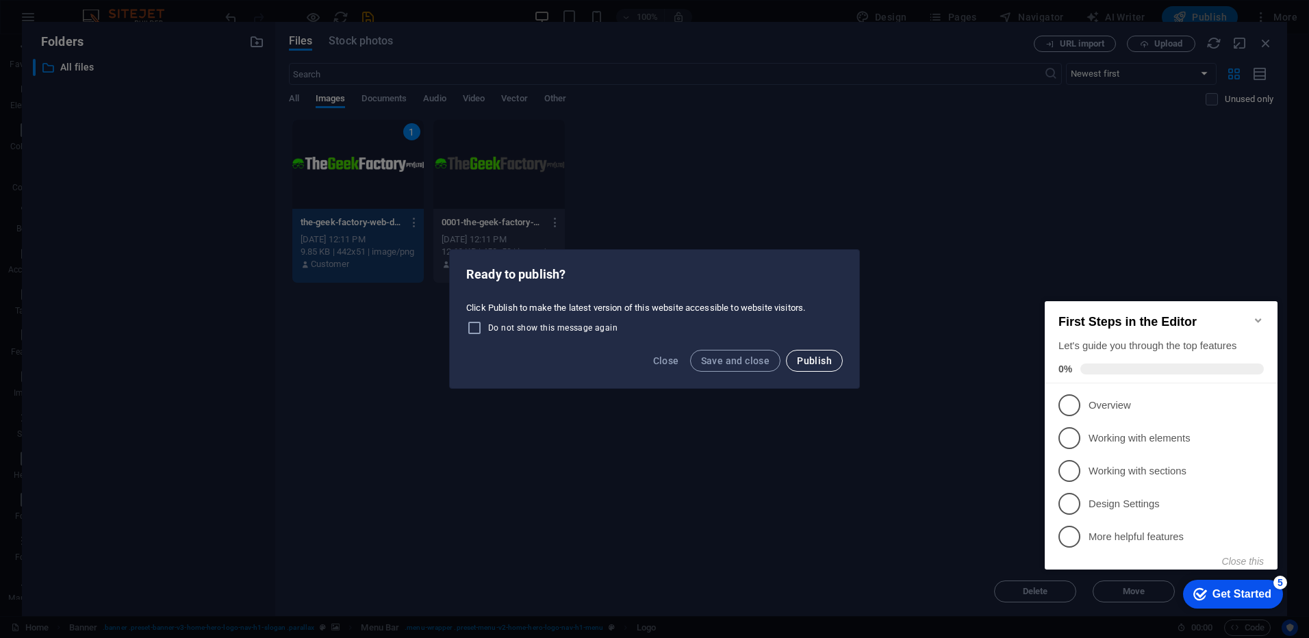
click at [821, 364] on span "Publish" at bounding box center [814, 360] width 35 height 11
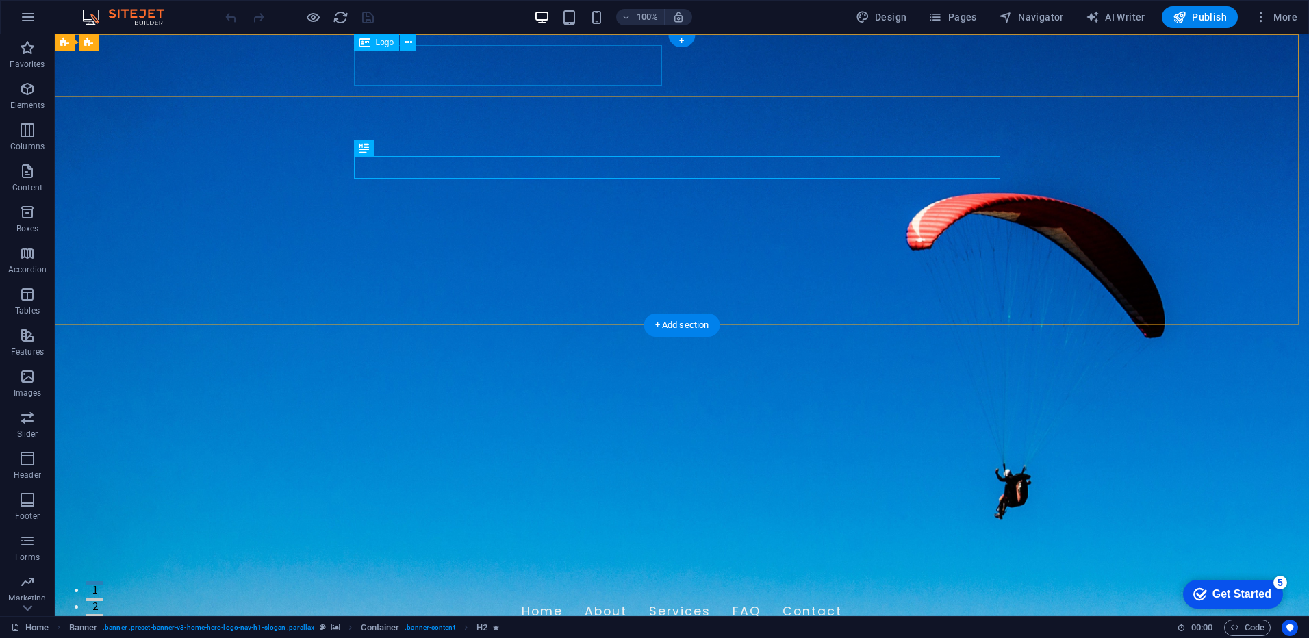
click at [489, 554] on div at bounding box center [682, 574] width 646 height 40
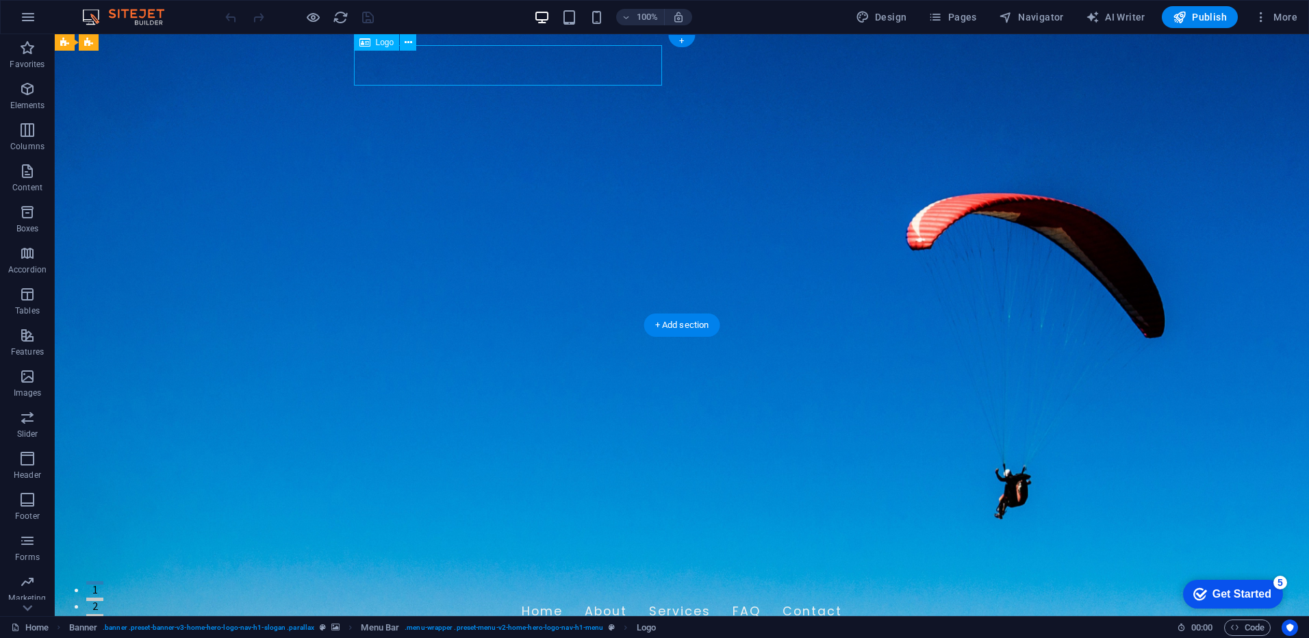
click at [489, 554] on div at bounding box center [682, 574] width 646 height 40
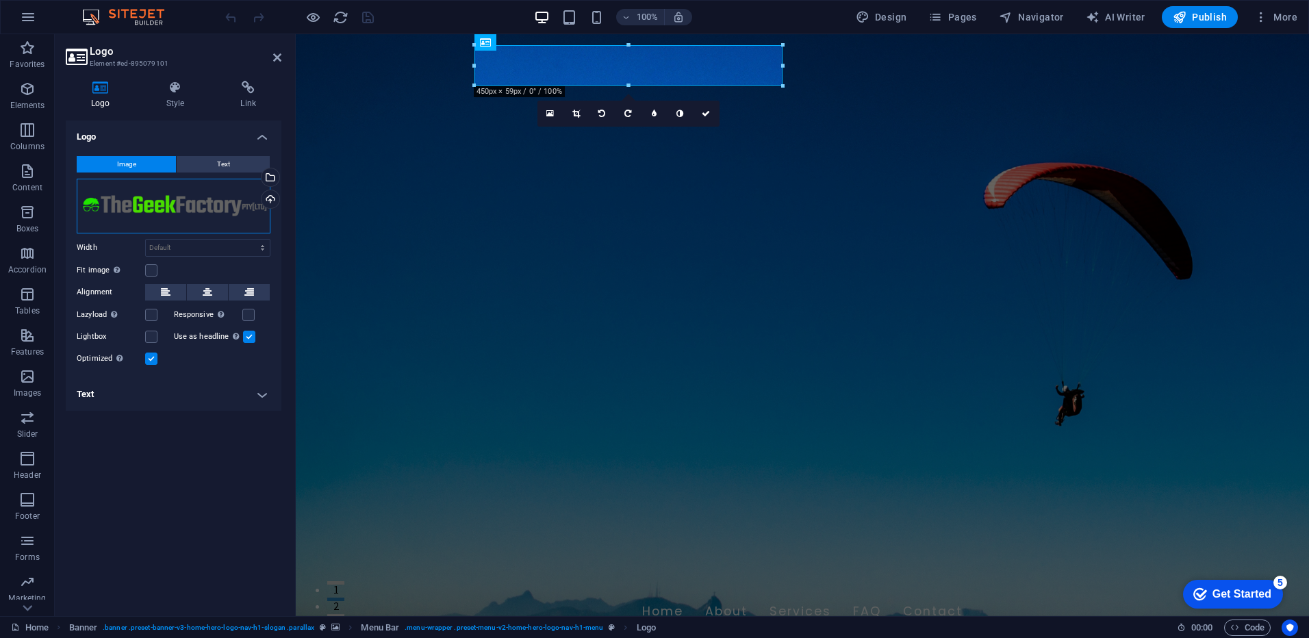
click at [159, 205] on div "Drag files here, click to choose files or select files from Files or our free s…" at bounding box center [174, 206] width 194 height 55
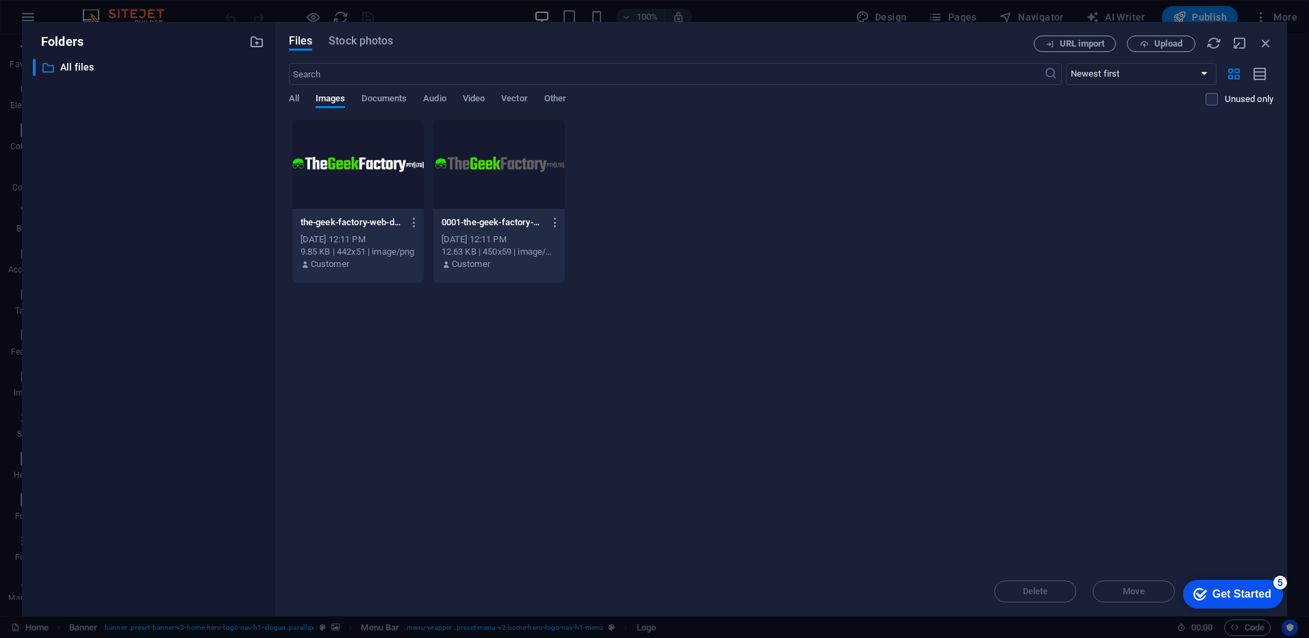
click at [365, 162] on div at bounding box center [357, 164] width 131 height 89
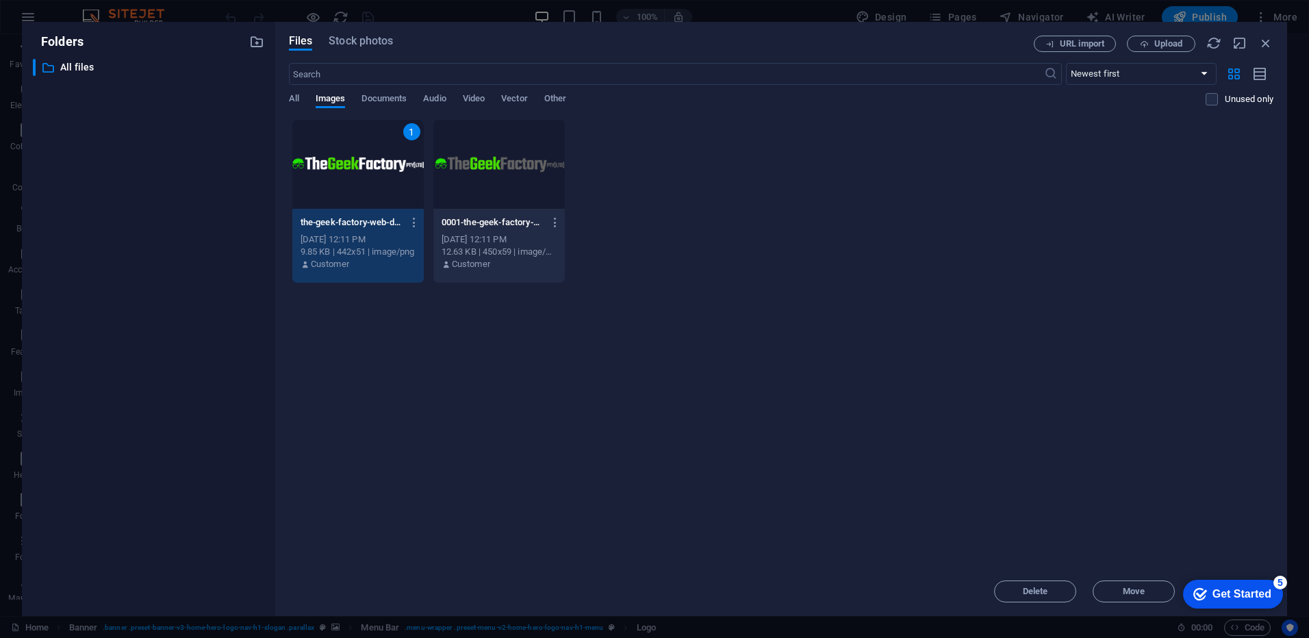
click at [1202, 594] on icon "Get Started 5 items remaining, 0% complete" at bounding box center [1200, 594] width 14 height 12
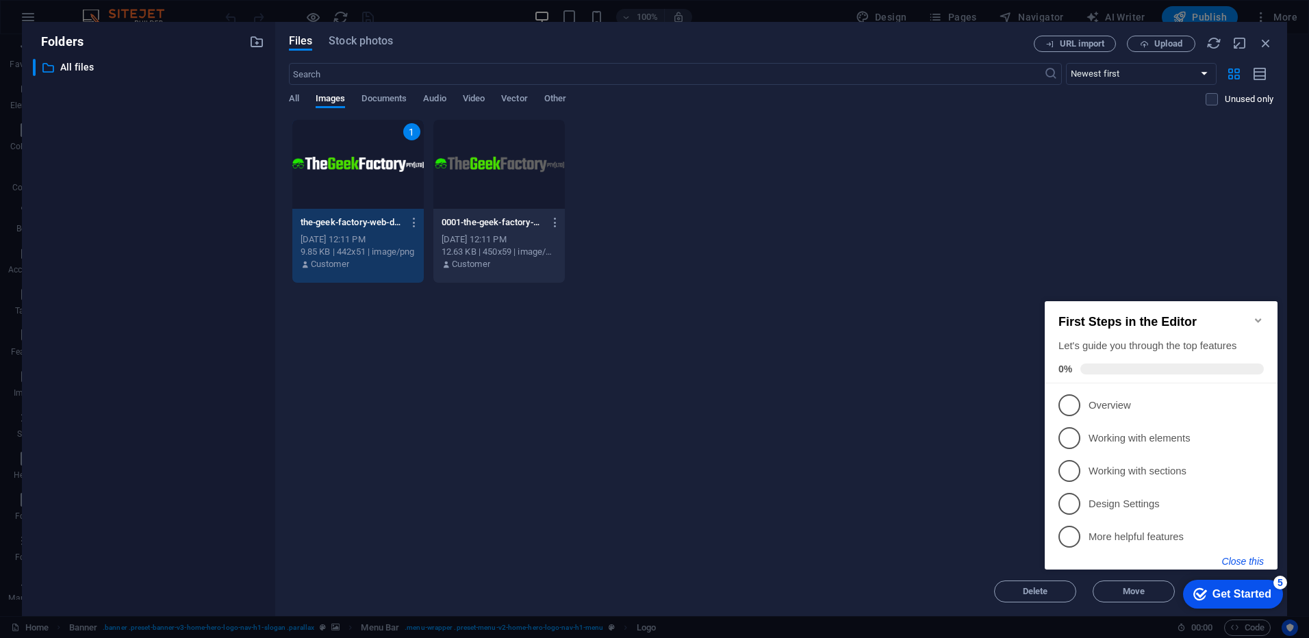
click at [1247, 563] on button "Close this" at bounding box center [1243, 561] width 42 height 11
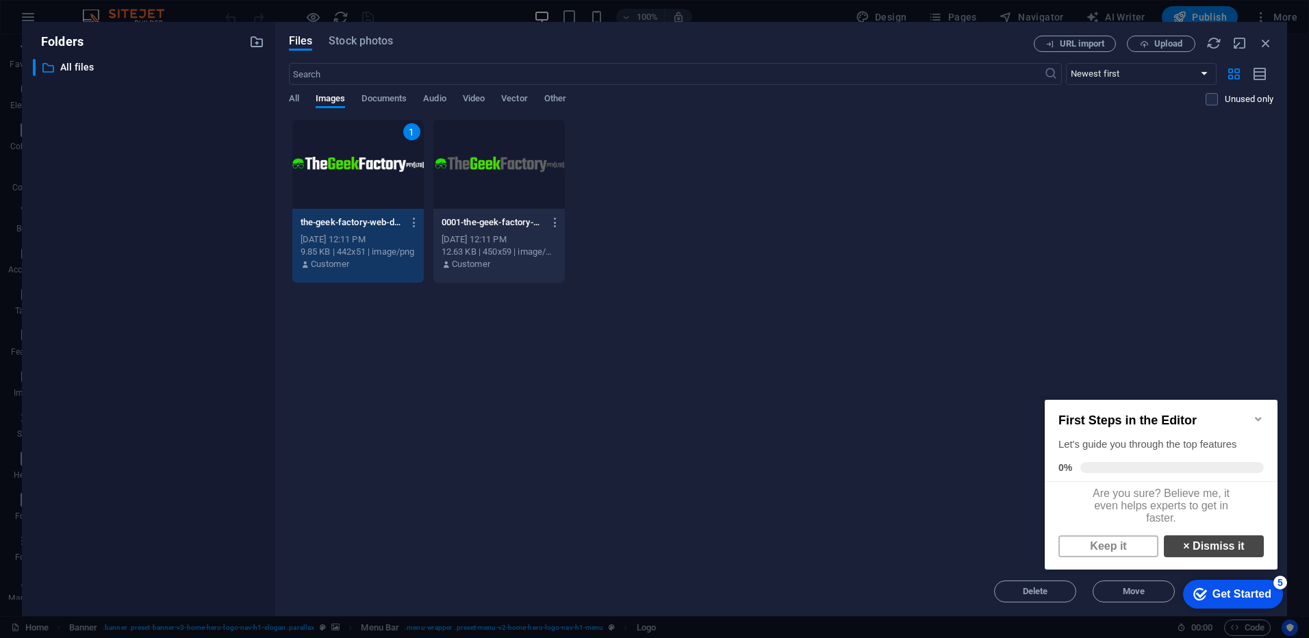
click at [1207, 551] on link "× Dismiss it" at bounding box center [1213, 546] width 100 height 22
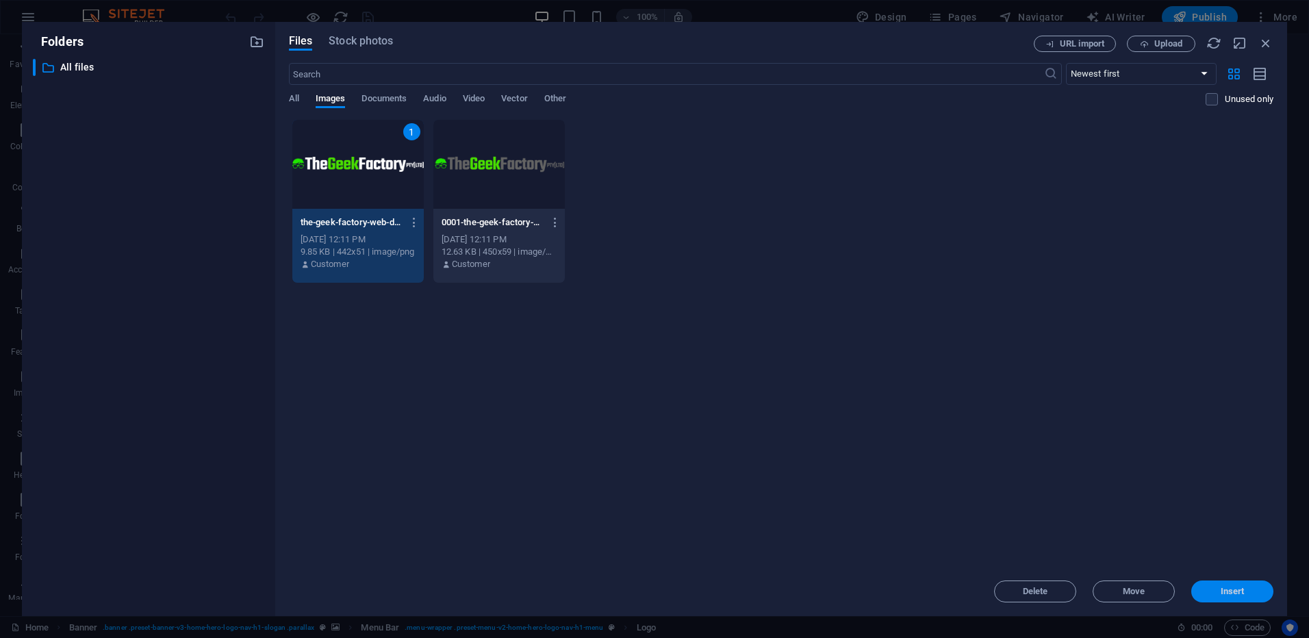
click at [1235, 598] on button "Insert" at bounding box center [1232, 591] width 82 height 22
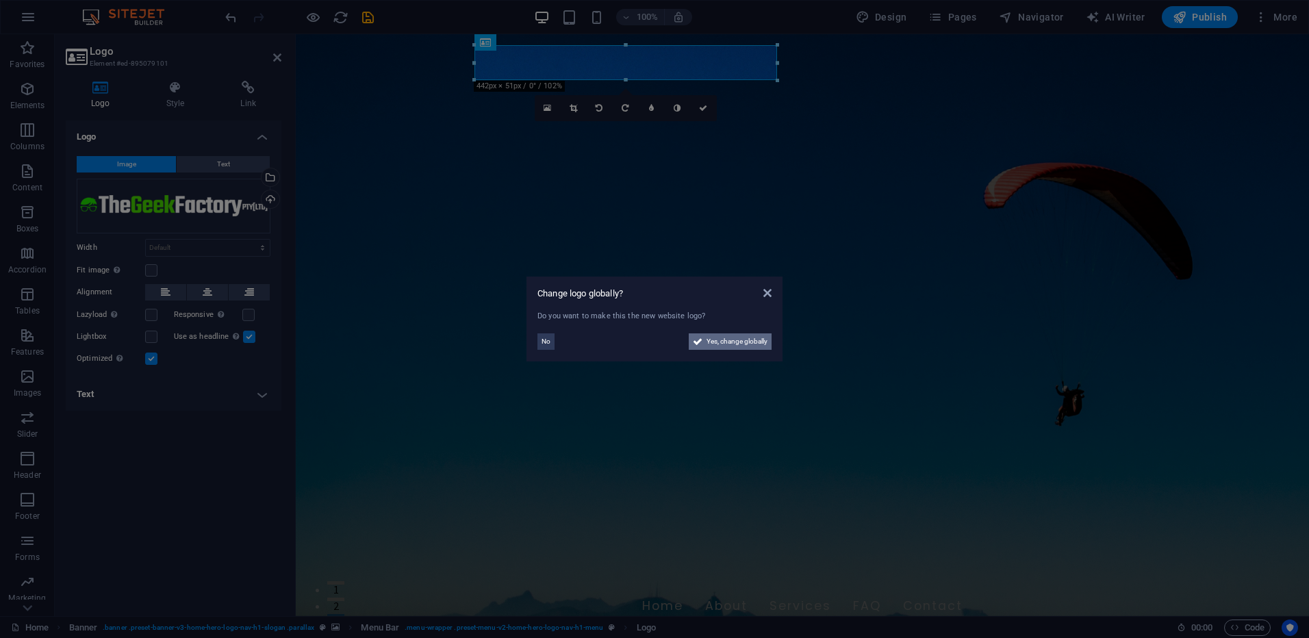
click at [736, 344] on span "Yes, change globally" at bounding box center [736, 341] width 61 height 16
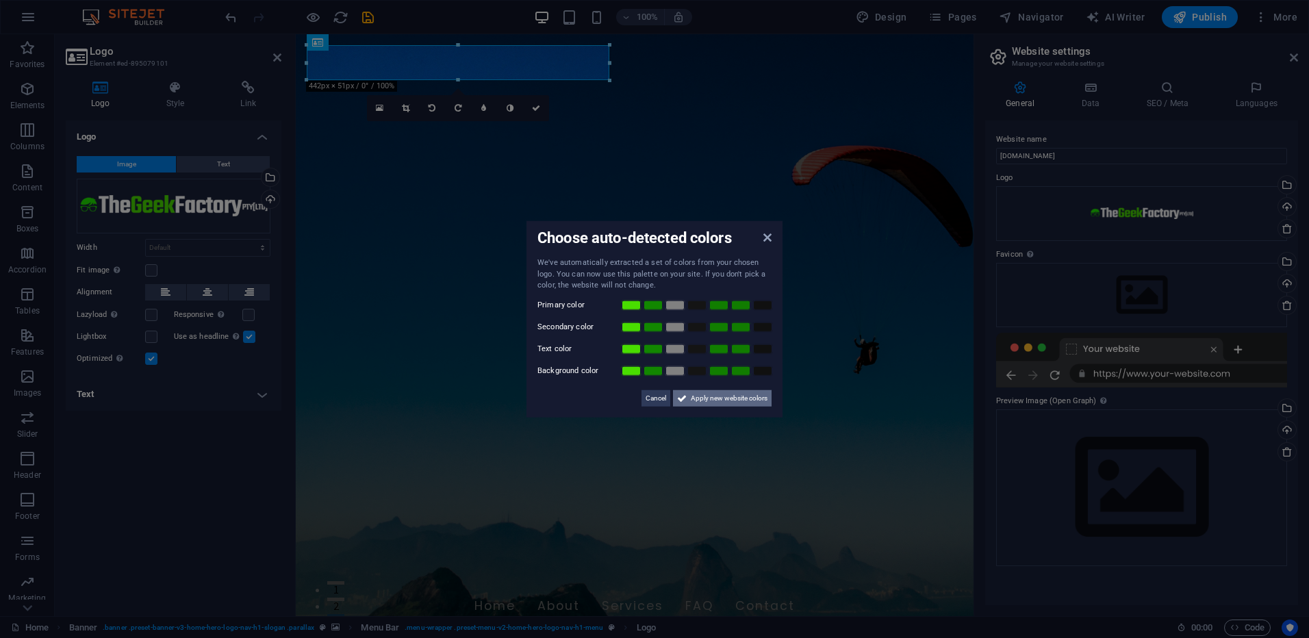
click at [717, 398] on span "Apply new website colors" at bounding box center [729, 397] width 77 height 16
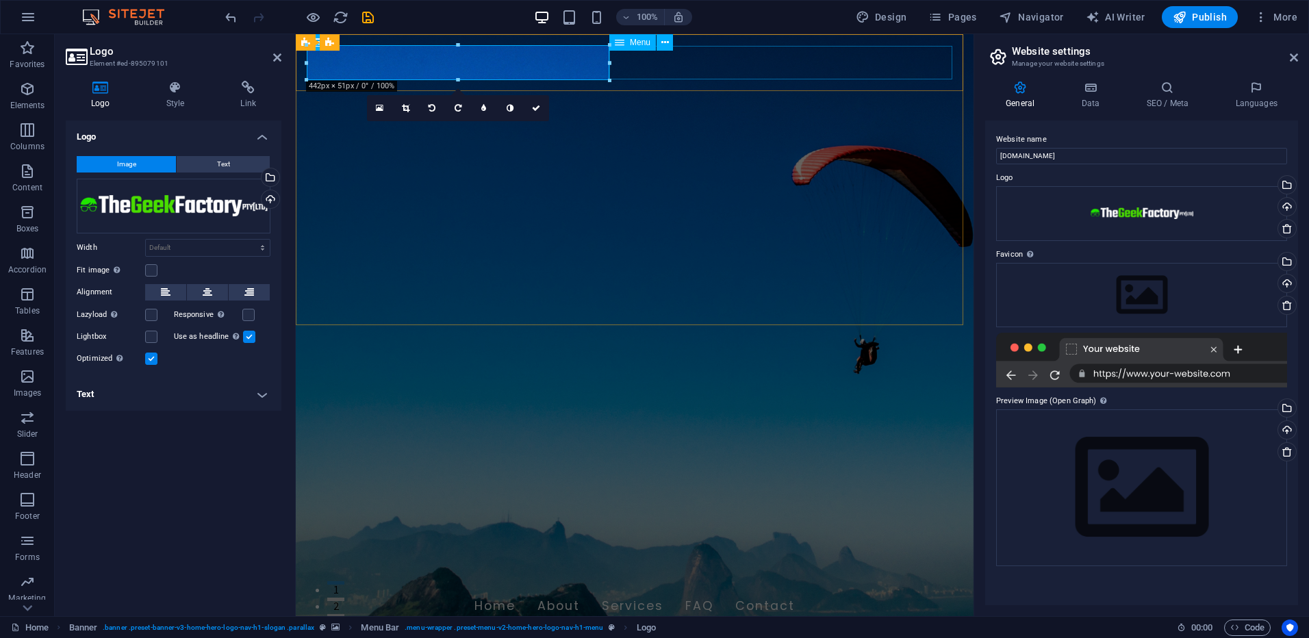
click at [672, 589] on nav "Home About Services FAQ Contact" at bounding box center [634, 606] width 646 height 34
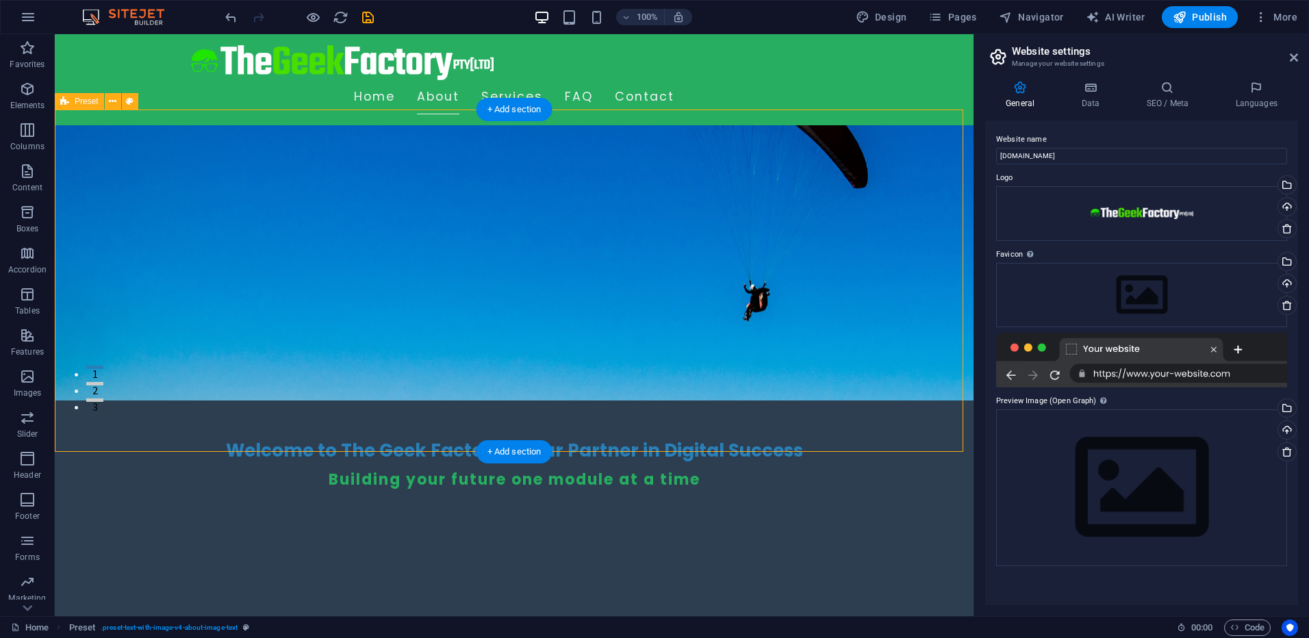
scroll to position [137, 0]
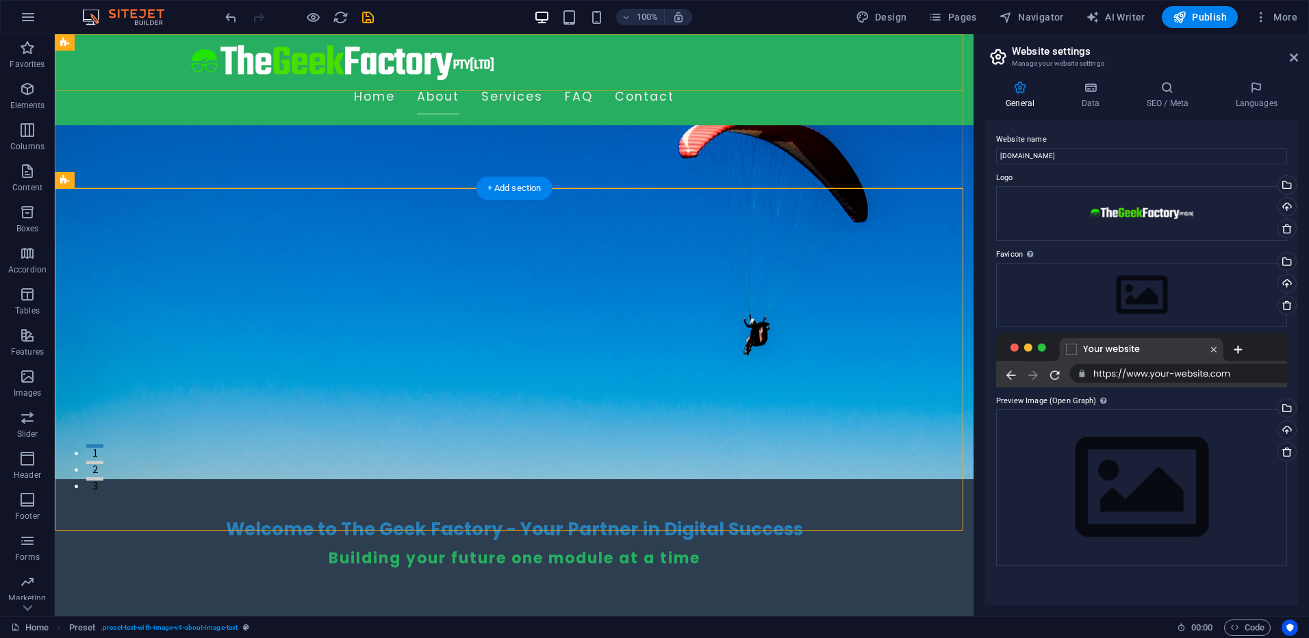
click at [916, 78] on div "Home About Services FAQ Contact" at bounding box center [514, 79] width 918 height 91
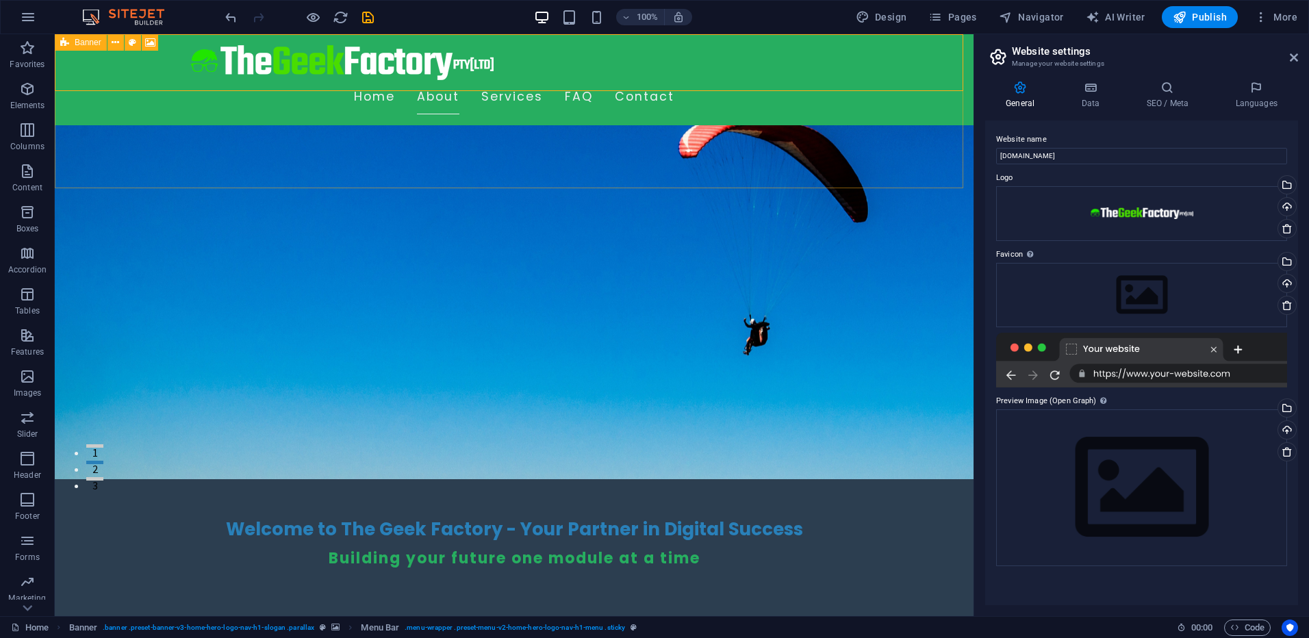
click at [64, 41] on icon at bounding box center [64, 42] width 9 height 16
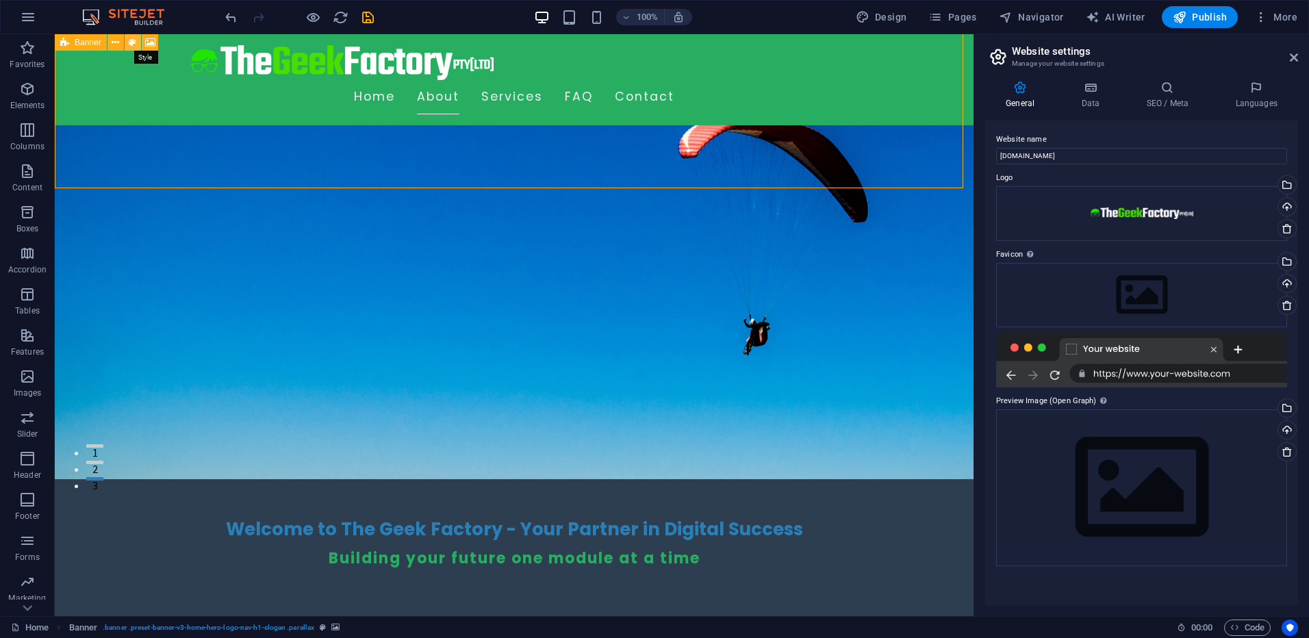
click at [134, 46] on icon at bounding box center [133, 43] width 8 height 14
select select "preset-banner-v3-home-hero-logo-nav-h1-slogan"
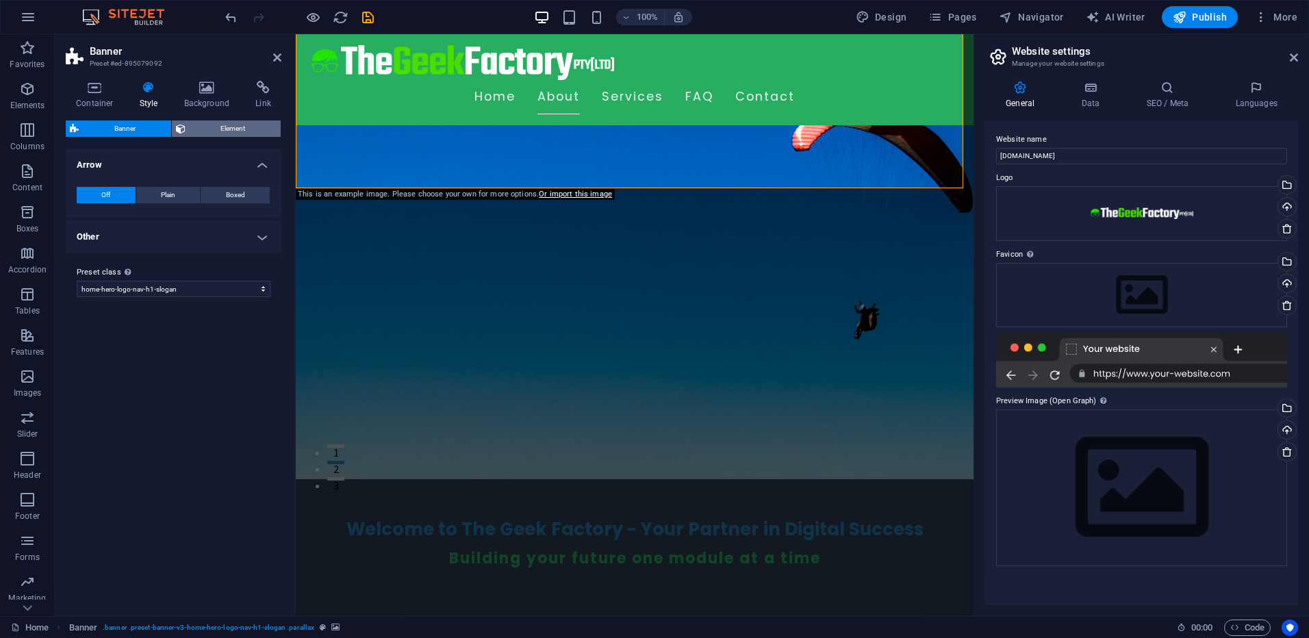
click at [210, 131] on span "Element" at bounding box center [234, 128] width 88 height 16
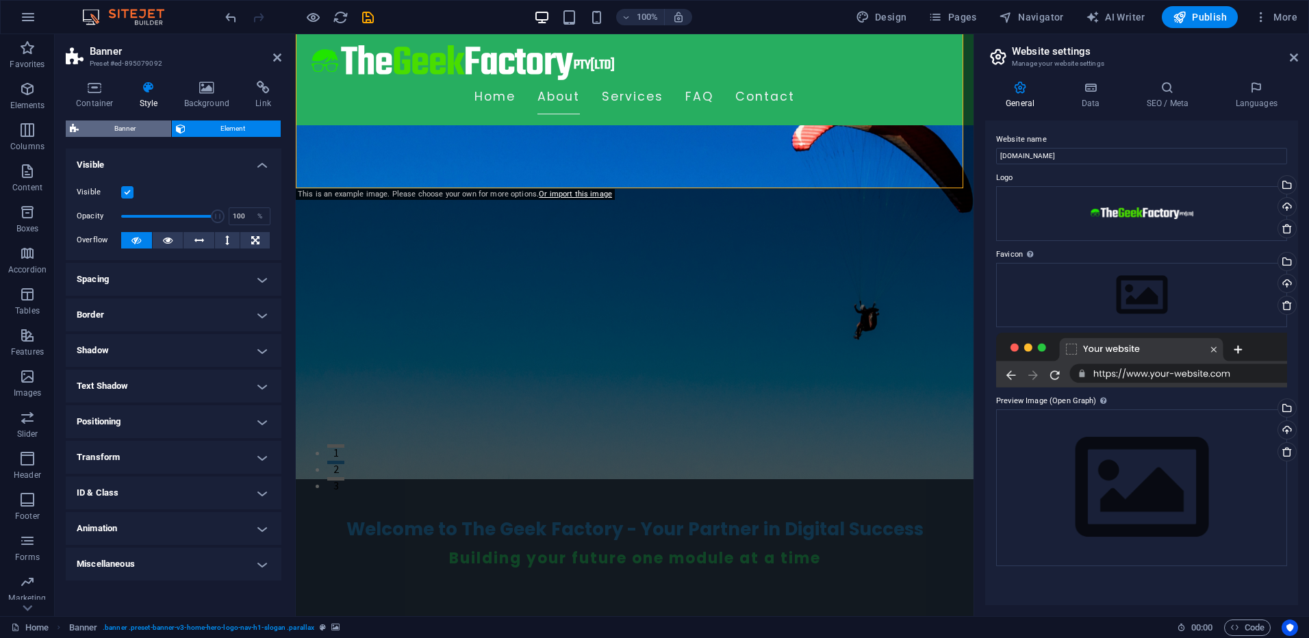
click at [143, 133] on span "Banner" at bounding box center [125, 128] width 84 height 16
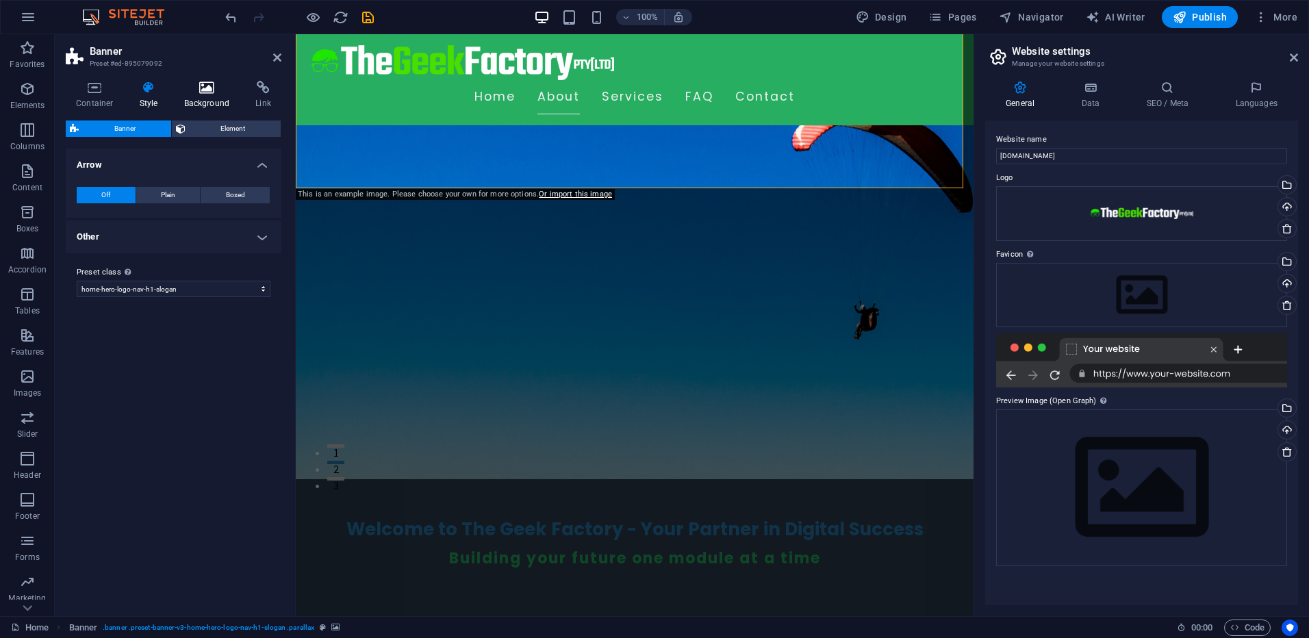
click at [203, 96] on h4 "Background" at bounding box center [210, 95] width 72 height 29
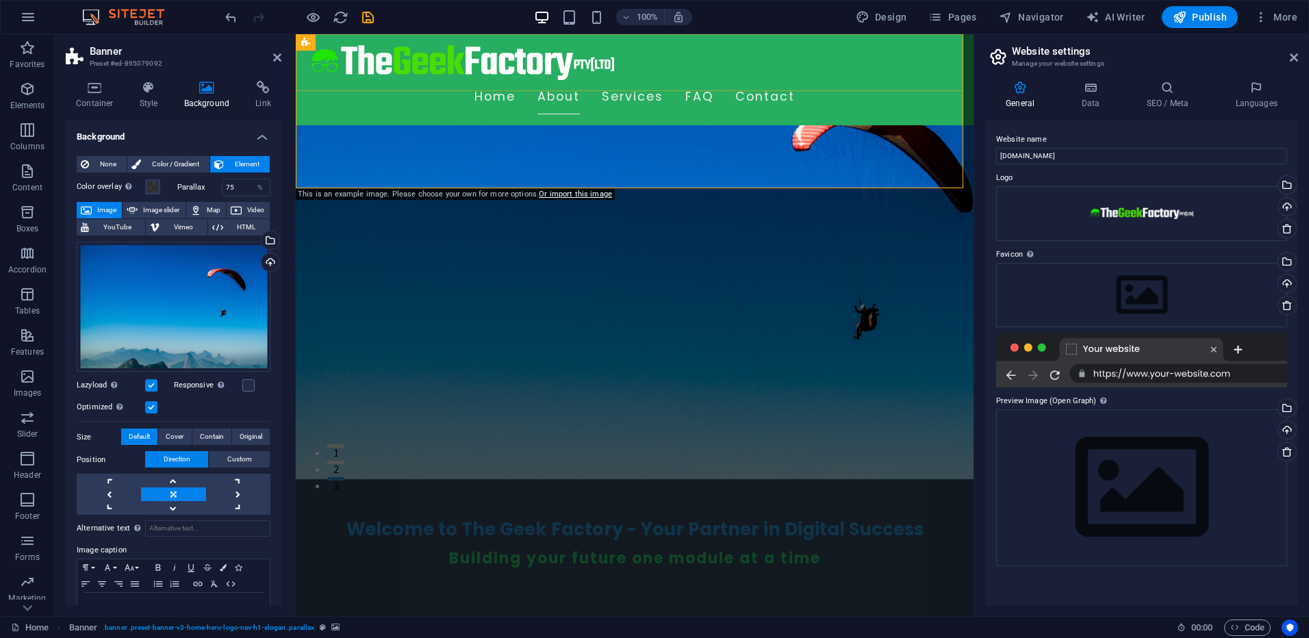
click at [430, 43] on div "Home About Services FAQ Contact" at bounding box center [635, 79] width 678 height 91
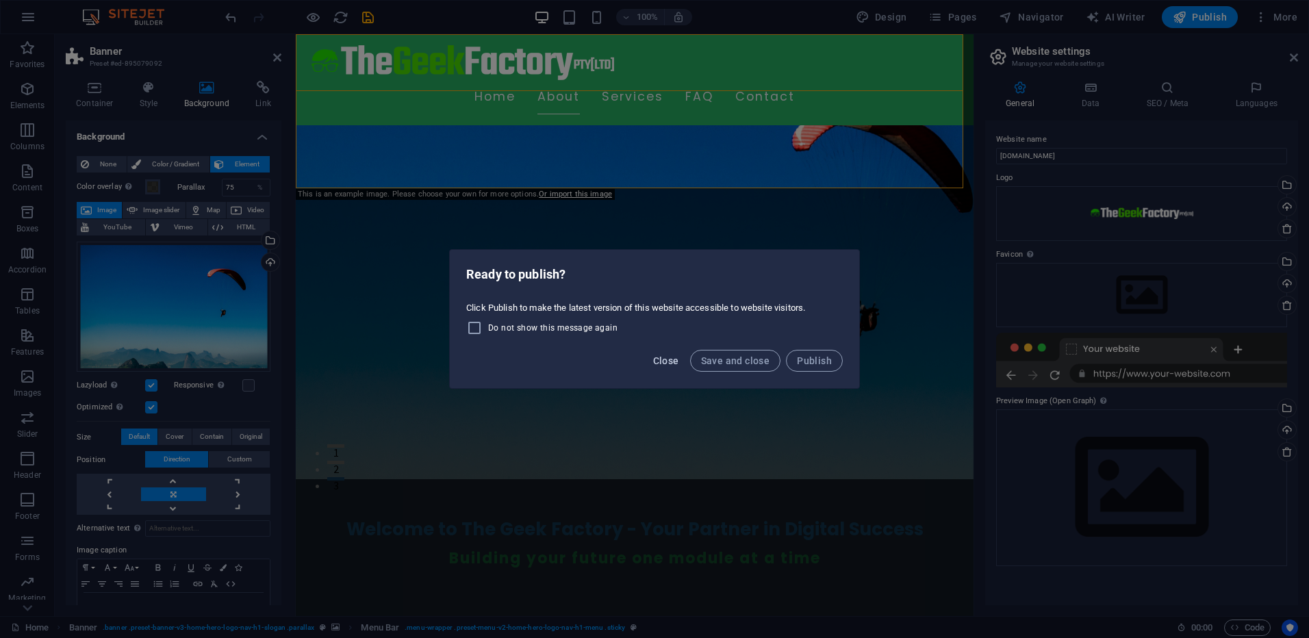
click at [662, 354] on button "Close" at bounding box center [665, 361] width 37 height 22
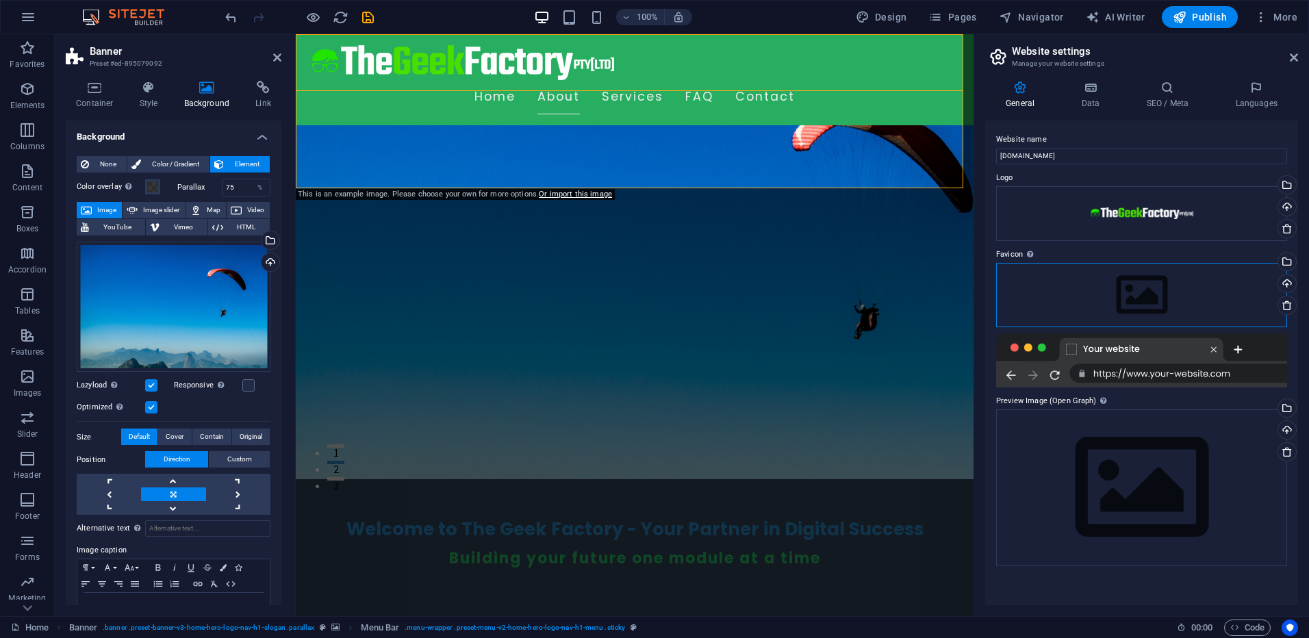
click at [1138, 298] on div "Drag files here, click to choose files or select files from Files or our free s…" at bounding box center [1141, 295] width 291 height 64
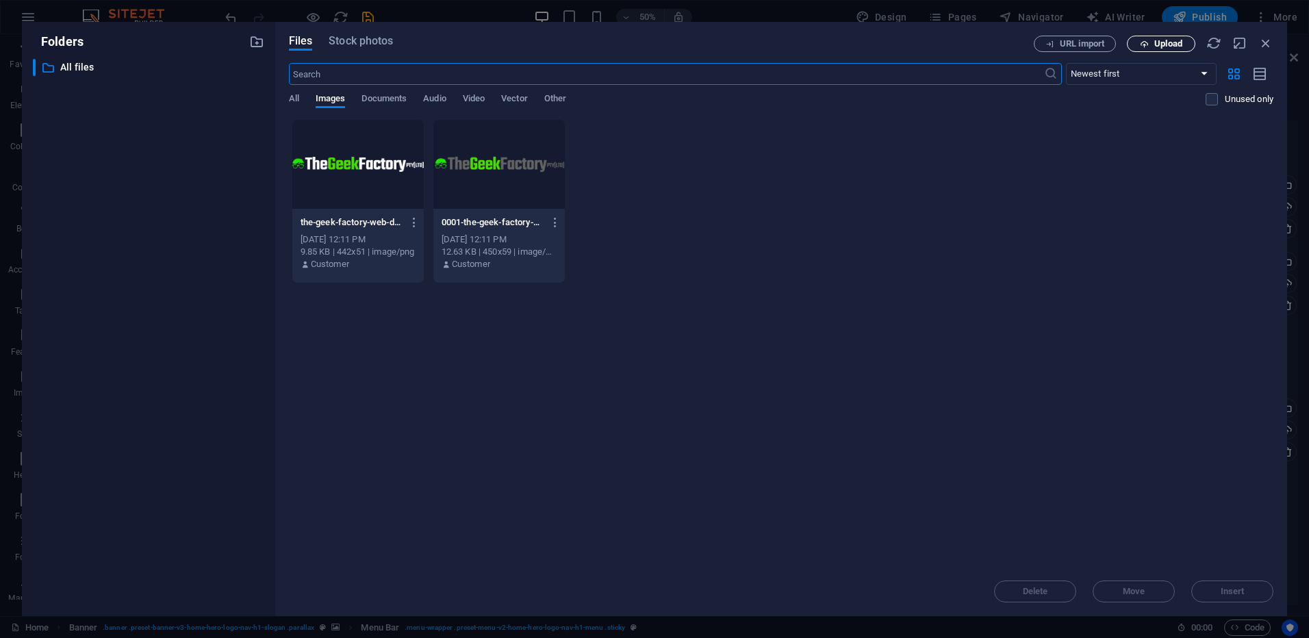
click at [1147, 43] on icon "button" at bounding box center [1144, 44] width 9 height 9
